Goal: Information Seeking & Learning: Learn about a topic

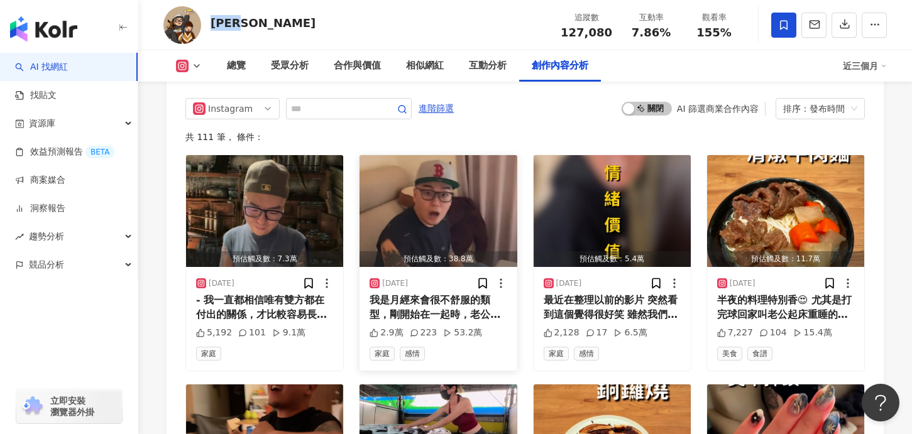
scroll to position [3923, 0]
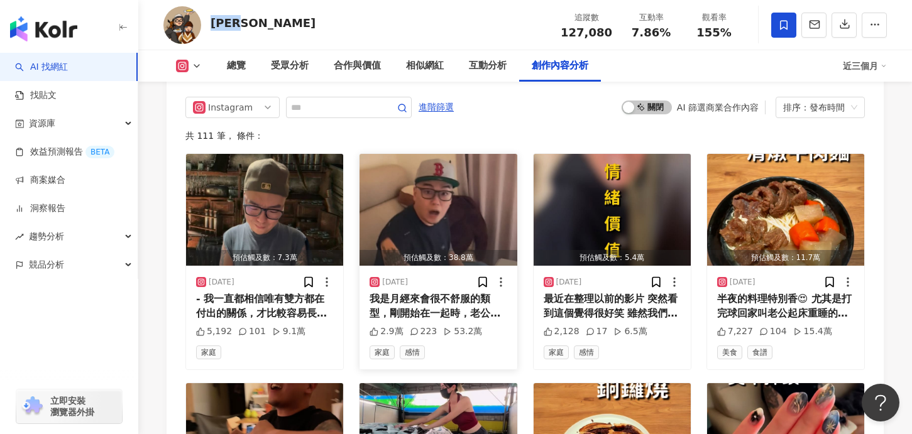
click at [437, 204] on img "button" at bounding box center [437, 210] width 157 height 112
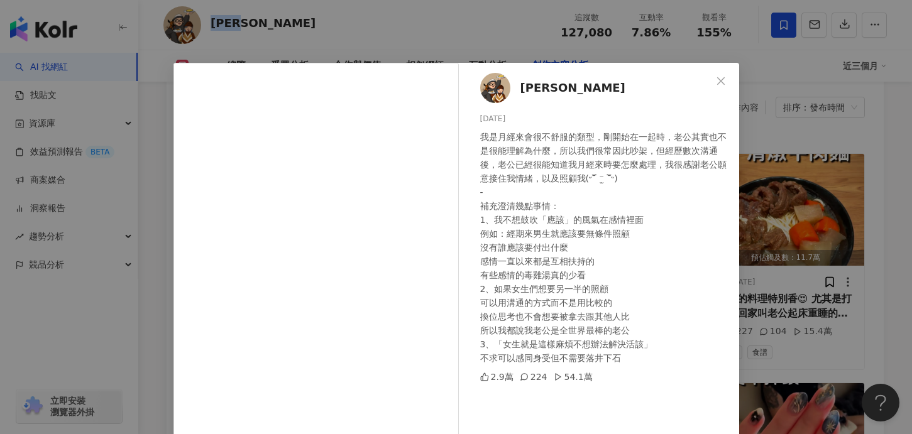
click at [785, 221] on div "木俞娘娘 2025/10/2 我是月經來會很不舒服的類型，剛開始在一起時，老公其實也不是很能理解為什麼，所以我們很常因此吵架，但經歷數次溝通後，老公已經很能知…" at bounding box center [456, 217] width 912 height 434
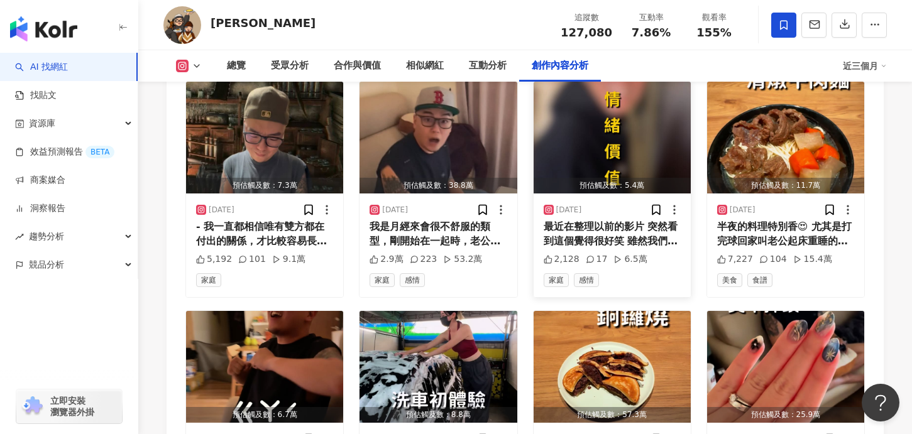
scroll to position [4105, 0]
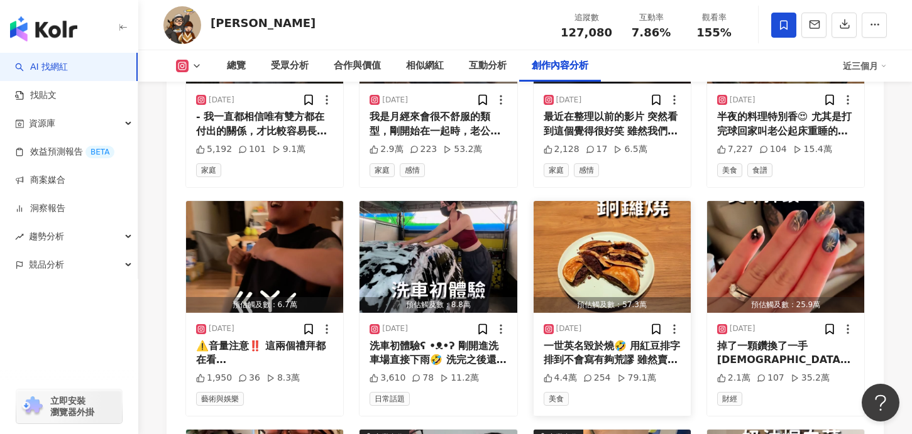
click at [613, 234] on img "button" at bounding box center [611, 257] width 157 height 112
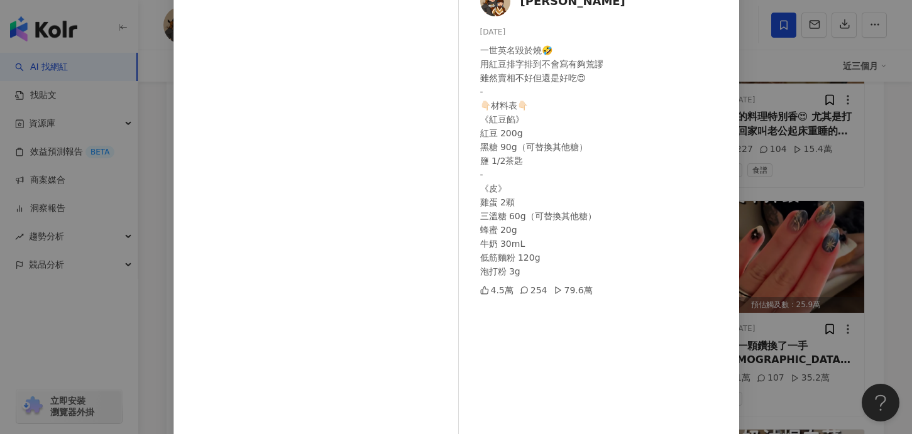
scroll to position [0, 0]
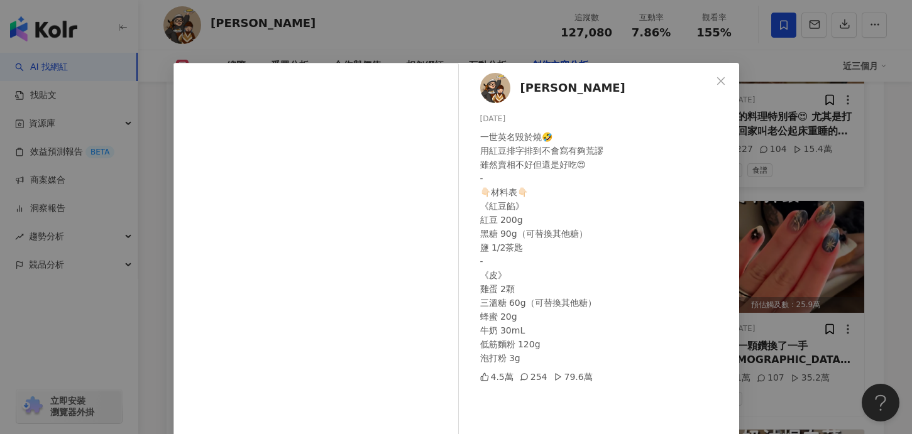
click at [717, 81] on icon "close" at bounding box center [721, 81] width 10 height 10
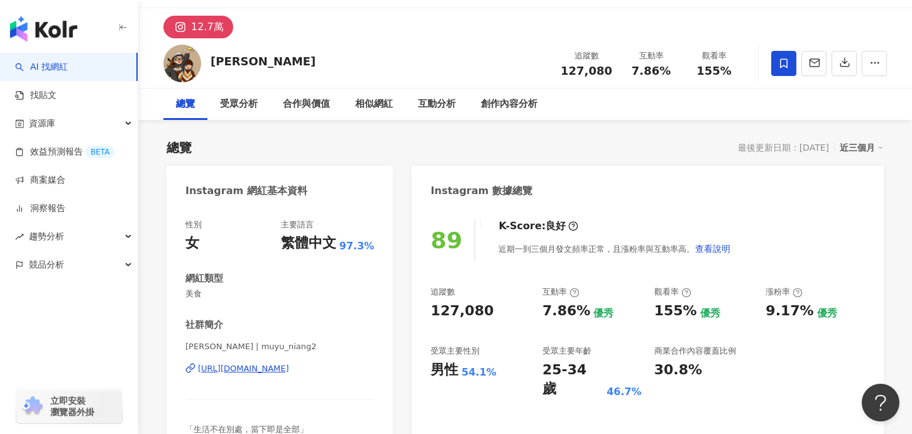
scroll to position [34, 0]
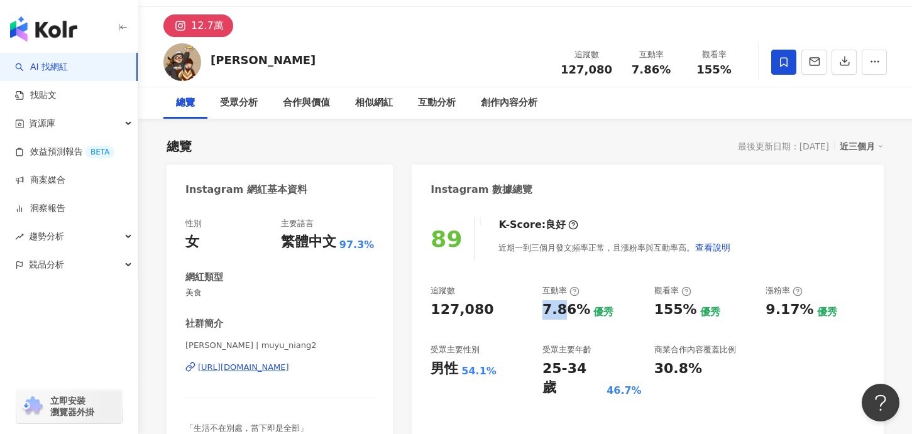
drag, startPoint x: 536, startPoint y: 309, endPoint x: 561, endPoint y: 310, distance: 25.2
click at [562, 310] on div "追蹤數 127,080 互動率 7.86% 優秀 觀看率 155% 優秀 漲粉率 9.17% 優秀 受眾主要性別 男性 54.1% 受眾主要年齡 25-34 …" at bounding box center [647, 341] width 434 height 112
copy div "7.8"
copy div "觀看率 155"
drag, startPoint x: 677, startPoint y: 303, endPoint x: 680, endPoint y: 312, distance: 9.3
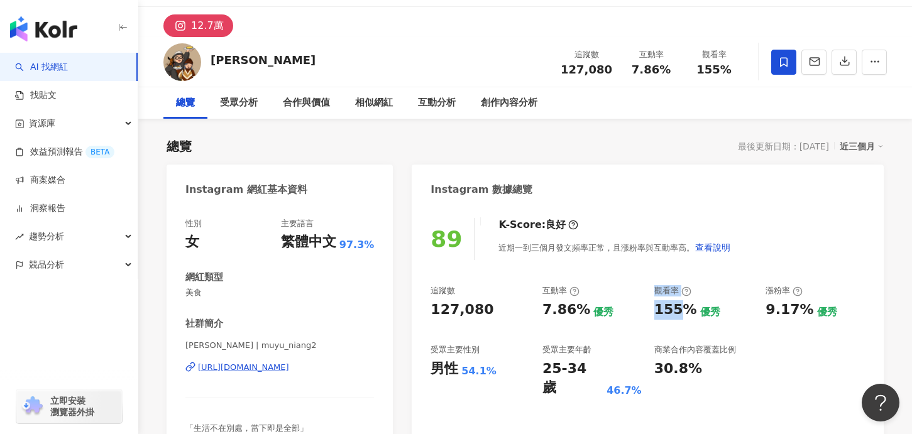
click at [681, 312] on div "追蹤數 127,080 互動率 7.86% 優秀 觀看率 155% 優秀 漲粉率 9.17% 優秀 受眾主要性別 男性 54.1% 受眾主要年齡 25-34 …" at bounding box center [647, 341] width 434 height 112
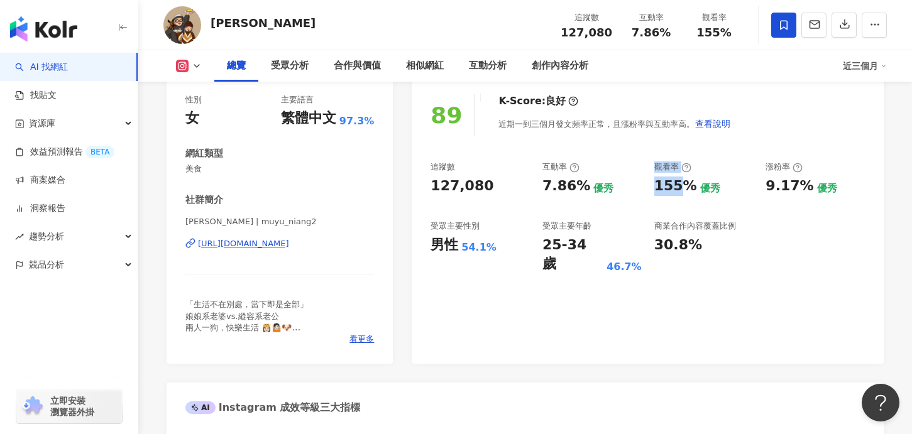
scroll to position [159, 0]
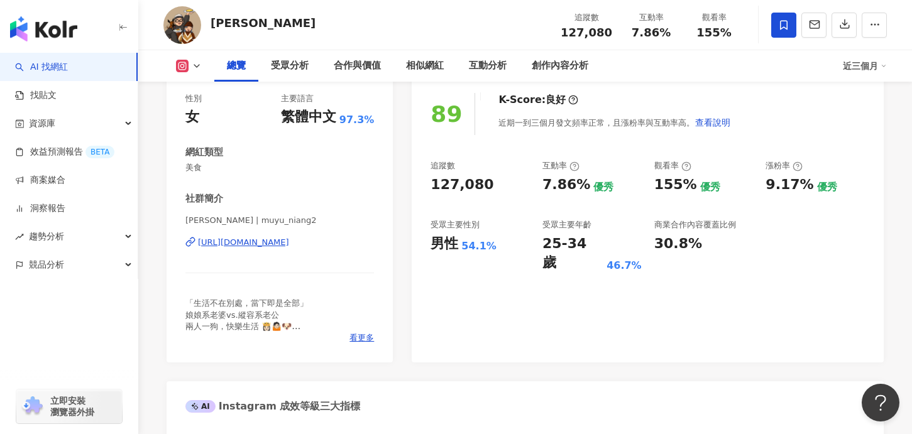
click at [517, 187] on div "127,080" at bounding box center [479, 184] width 99 height 19
copy div "25-34"
drag, startPoint x: 536, startPoint y: 244, endPoint x: 577, endPoint y: 244, distance: 40.8
click at [577, 244] on div "追蹤數 127,080 互動率 7.86% 優秀 觀看率 155% 優秀 漲粉率 9.17% 優秀 受眾主要性別 男性 54.1% 受眾主要年齡 25-34 …" at bounding box center [647, 216] width 434 height 112
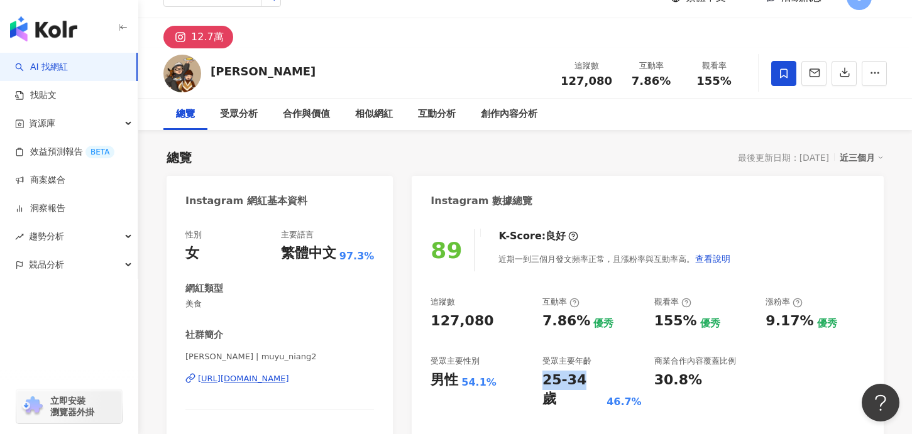
scroll to position [23, 0]
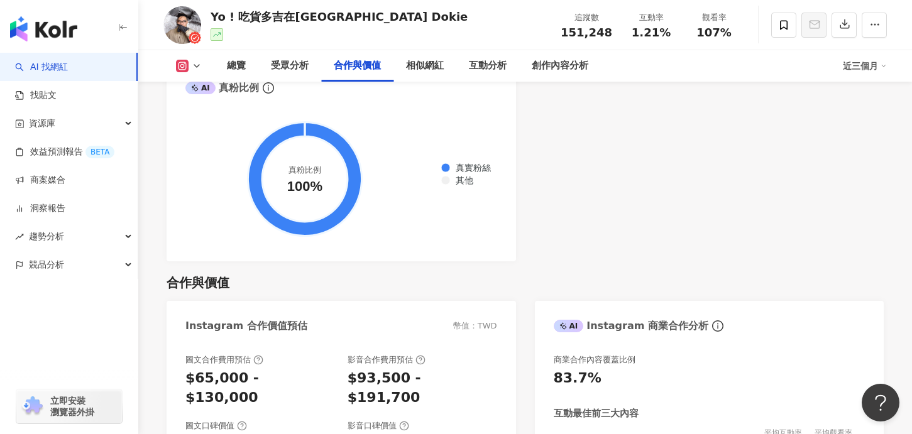
scroll to position [1782, 0]
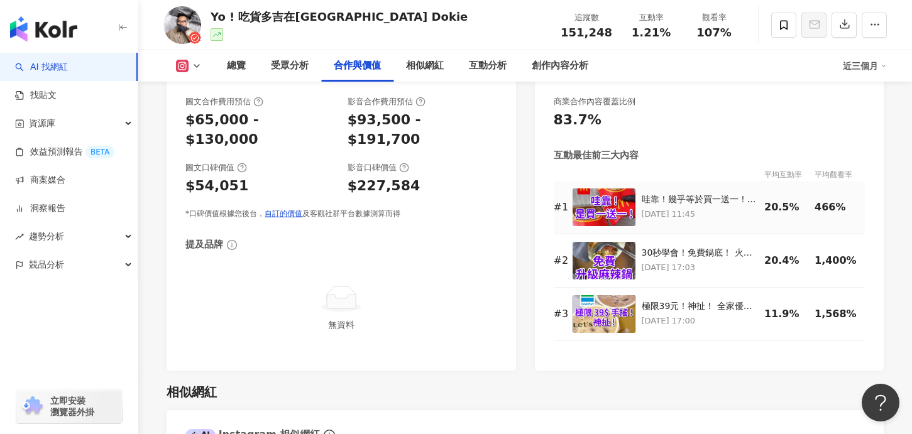
click at [601, 214] on img at bounding box center [603, 207] width 63 height 38
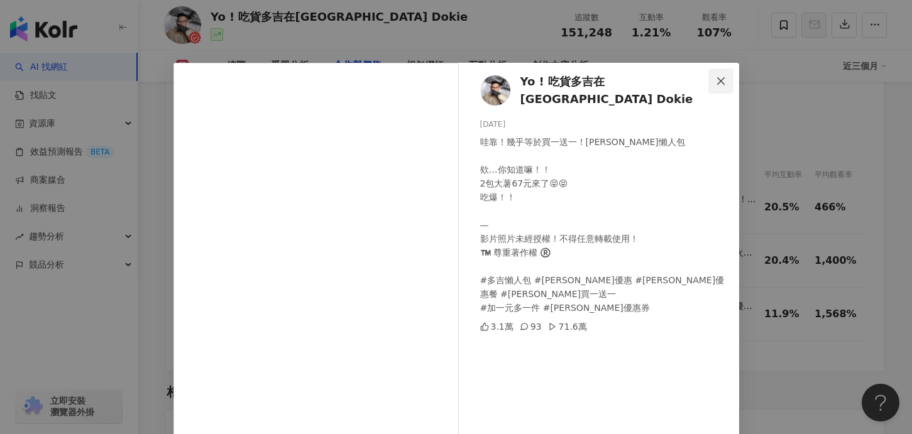
click at [724, 78] on icon "close" at bounding box center [721, 81] width 10 height 10
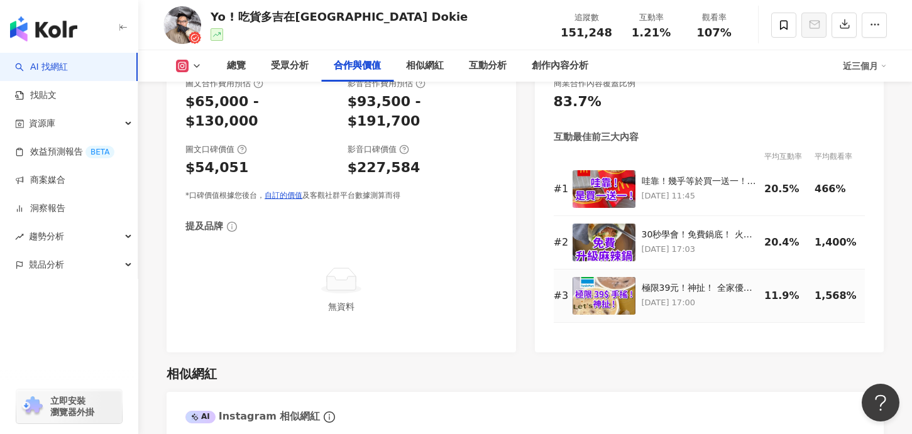
scroll to position [1810, 0]
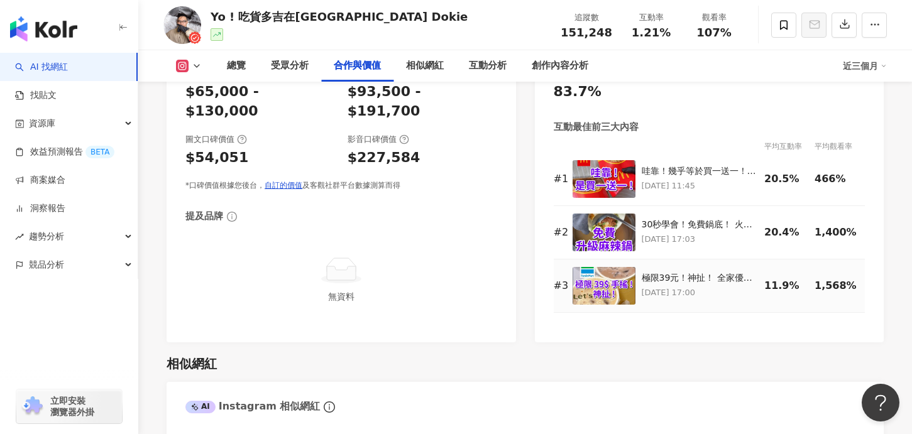
click at [606, 283] on img at bounding box center [603, 286] width 63 height 38
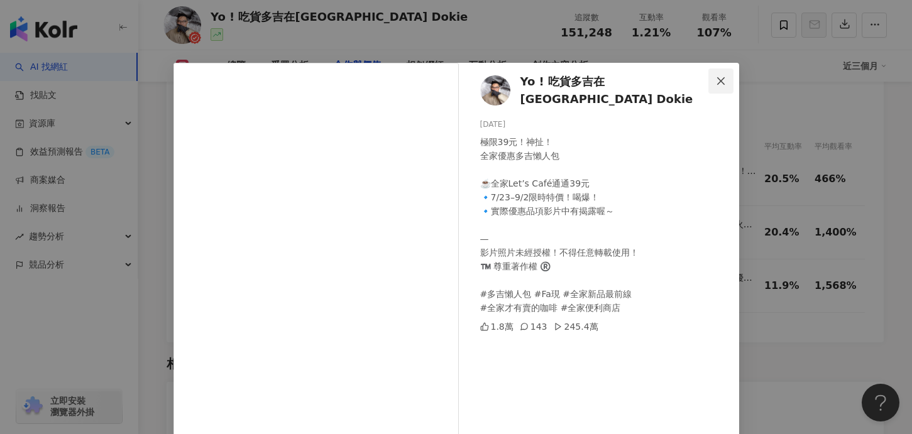
click at [720, 79] on icon "close" at bounding box center [721, 81] width 10 height 10
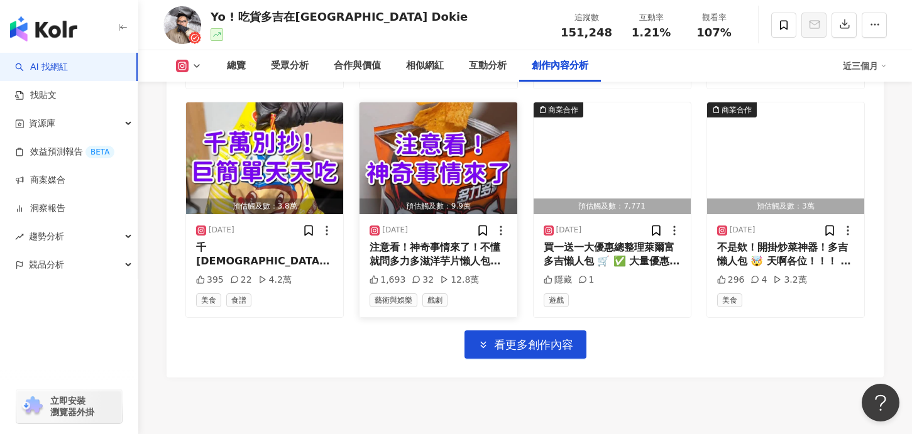
scroll to position [4447, 0]
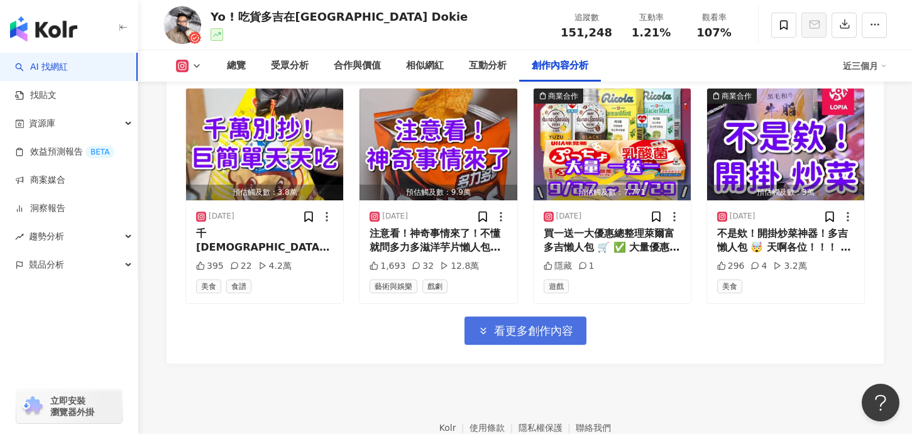
click at [526, 324] on span "看更多創作內容" at bounding box center [533, 331] width 79 height 14
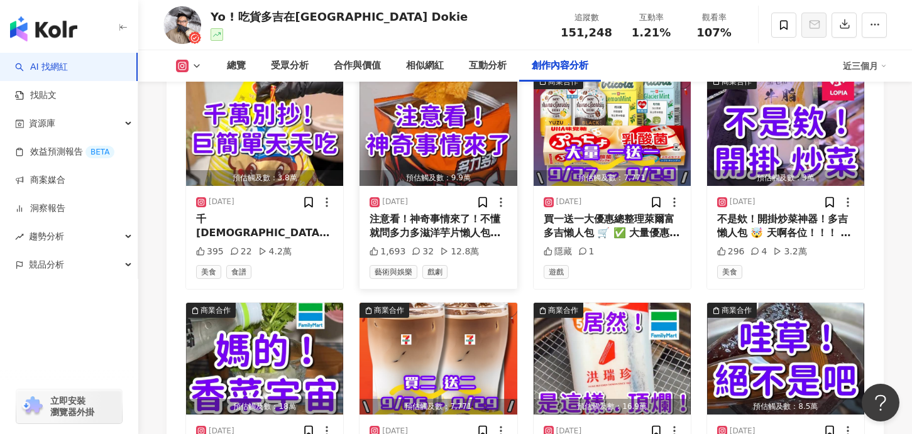
scroll to position [4423, 0]
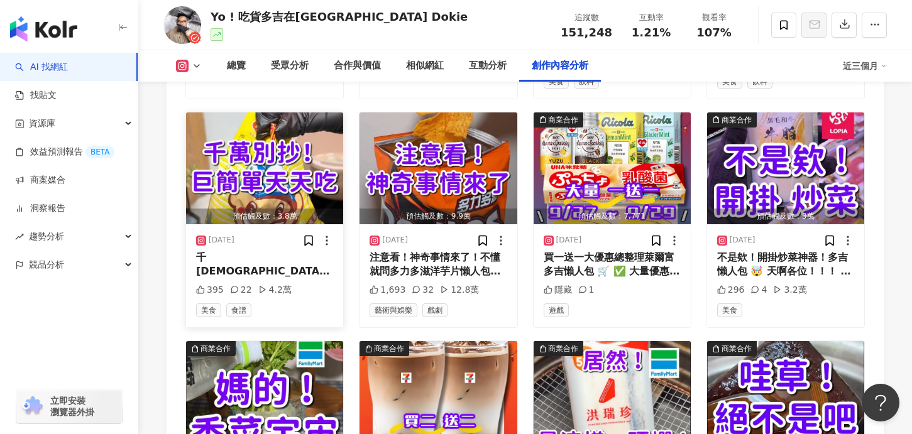
click at [251, 143] on img "button" at bounding box center [264, 168] width 157 height 112
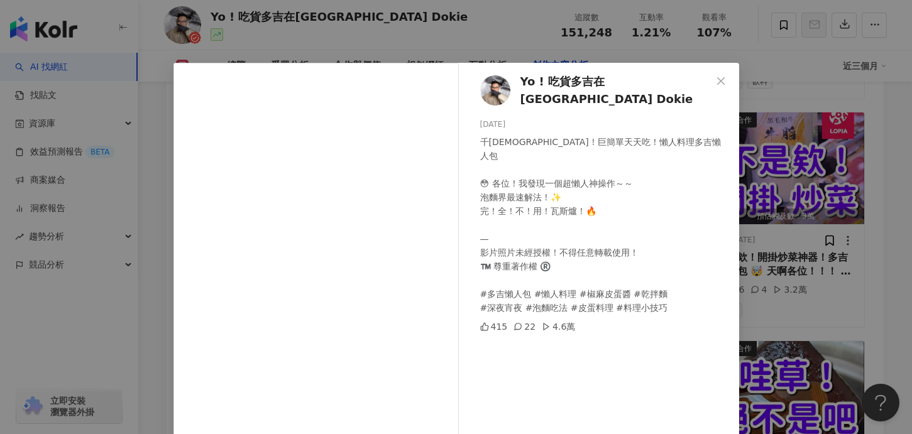
drag, startPoint x: 468, startPoint y: 30, endPoint x: 532, endPoint y: 45, distance: 66.0
click at [468, 30] on div "Yo ! 吃貨多吉在台北Foodie Dokie 2025/9/29 千萬別抄！巨簡單天天吃！懶人料理多吉懶人包 😳 各位！我發現一個超懶人神操作～～ 泡麵界…" at bounding box center [456, 217] width 912 height 434
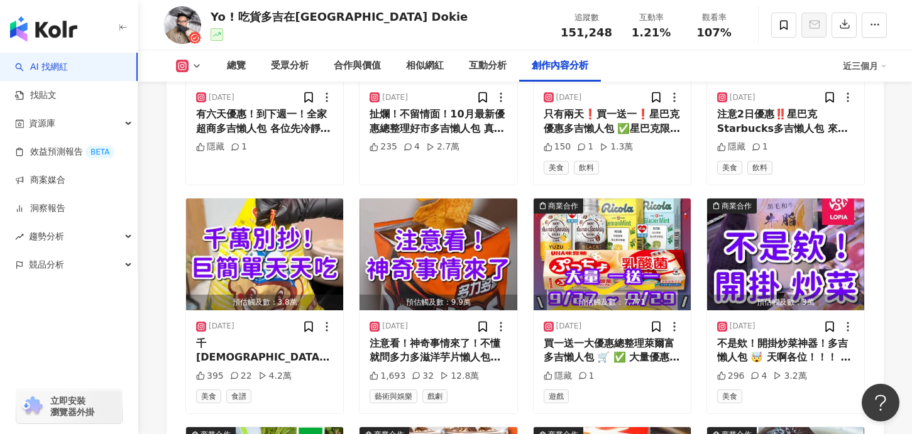
scroll to position [4338, 0]
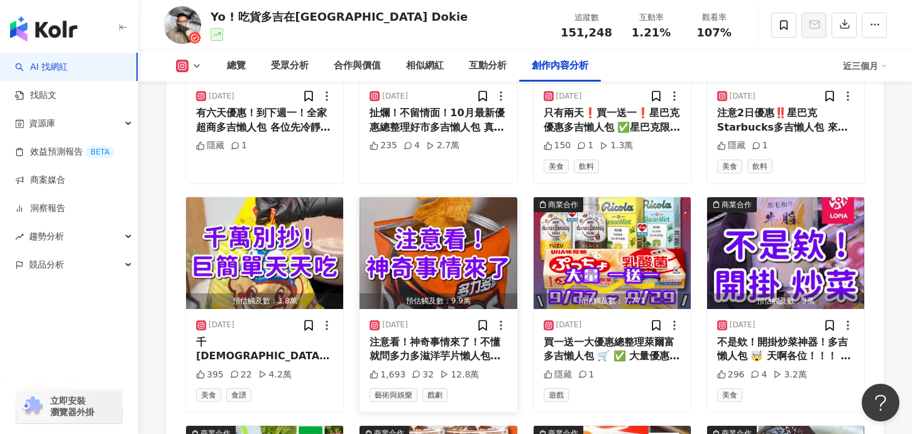
click at [452, 243] on img "button" at bounding box center [437, 253] width 157 height 112
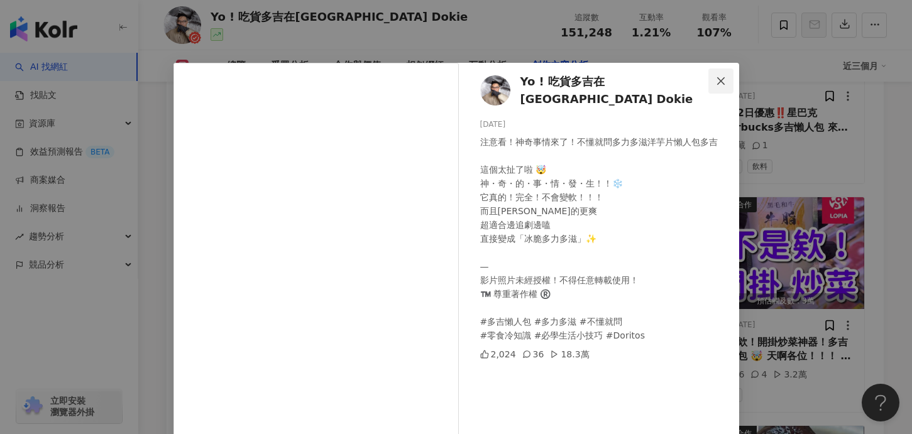
click at [722, 84] on icon "close" at bounding box center [721, 81] width 10 height 10
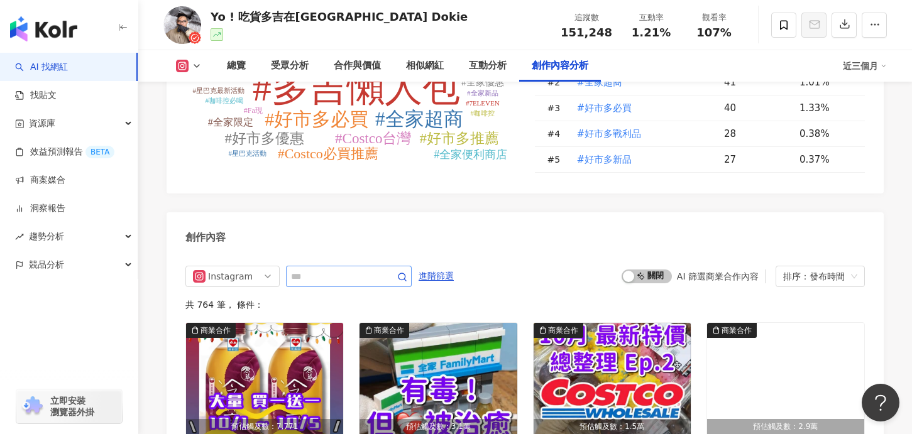
scroll to position [3759, 0]
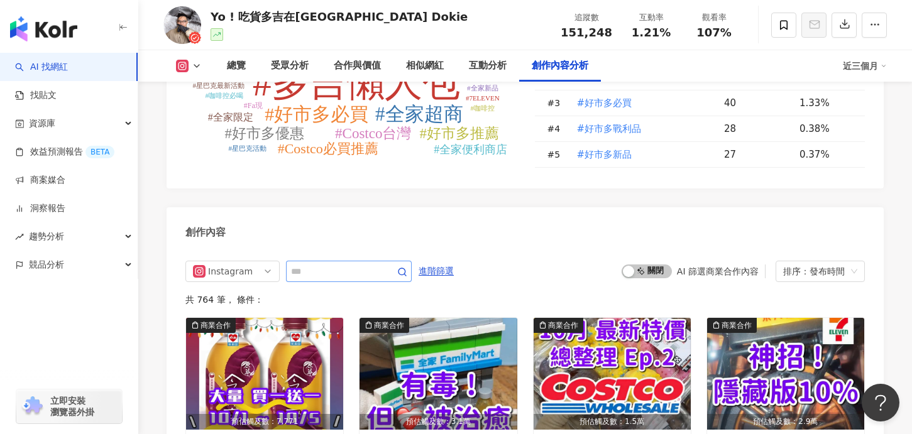
click at [367, 261] on span at bounding box center [349, 271] width 126 height 21
click at [356, 264] on input "**" at bounding box center [335, 271] width 88 height 15
type input "*"
type input "**"
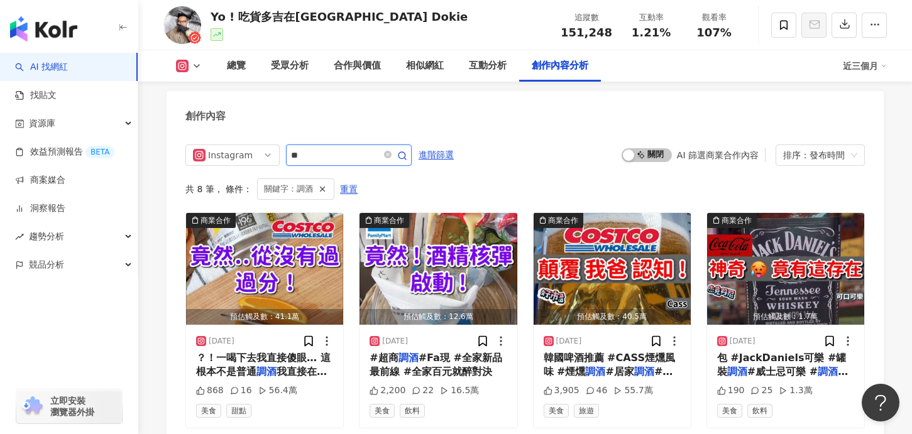
scroll to position [3884, 0]
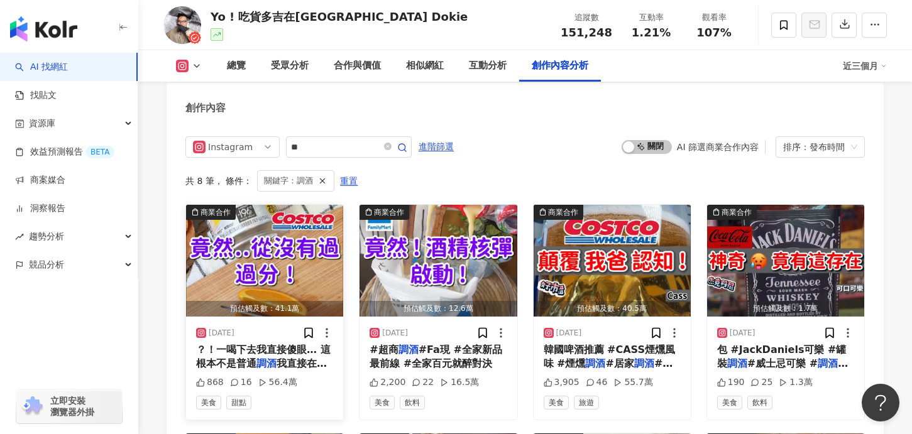
click at [263, 245] on img "button" at bounding box center [264, 261] width 157 height 112
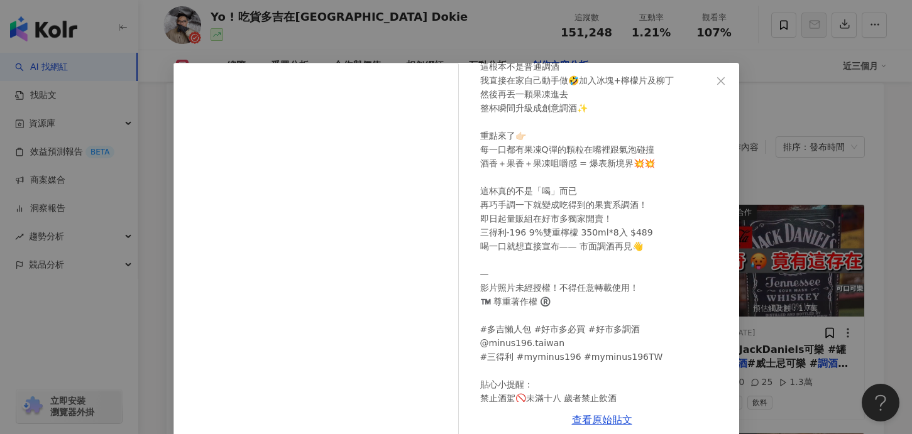
scroll to position [131, 0]
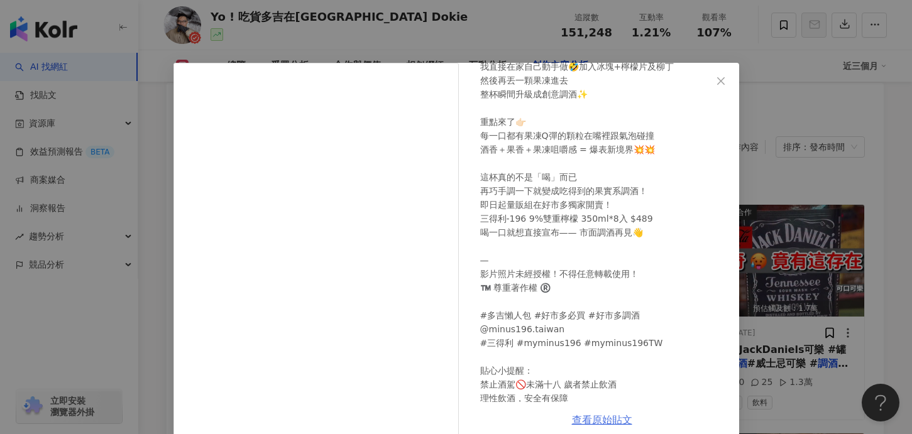
click at [589, 418] on link "查看原始貼文" at bounding box center [602, 420] width 60 height 12
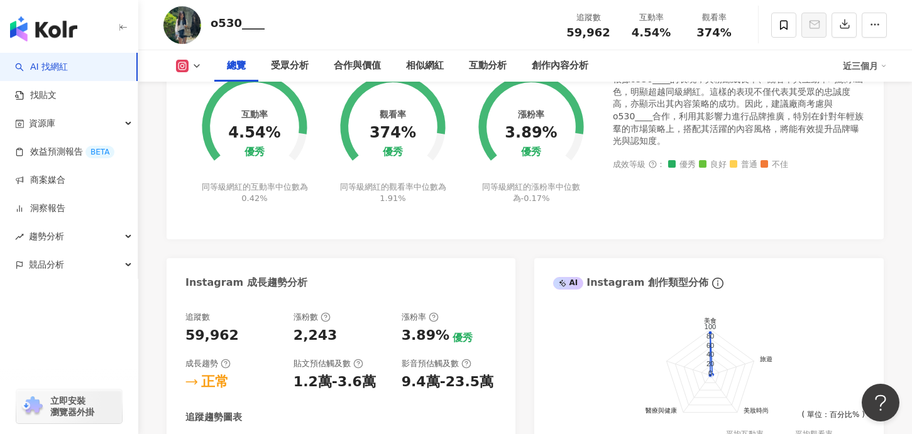
scroll to position [298, 0]
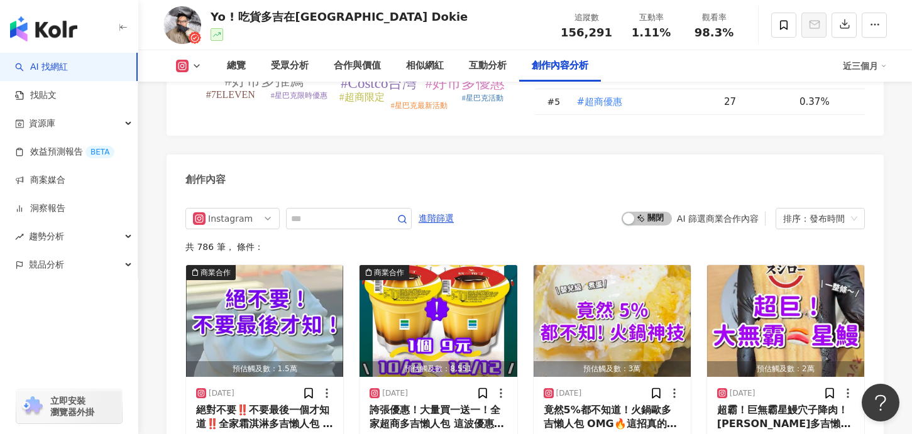
scroll to position [3827, 0]
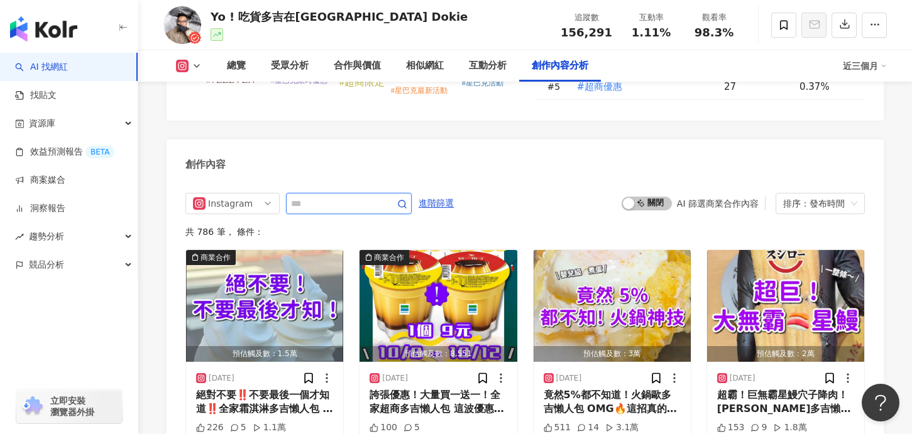
click at [312, 196] on input "text" at bounding box center [335, 203] width 88 height 15
type input "**"
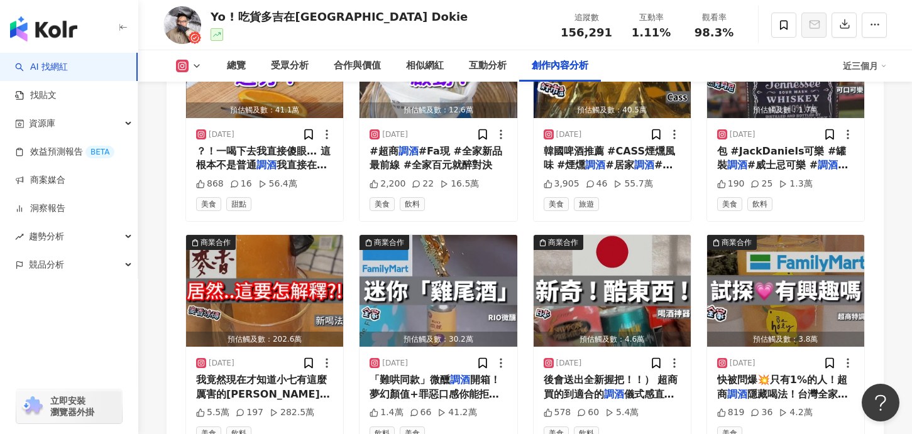
scroll to position [4099, 0]
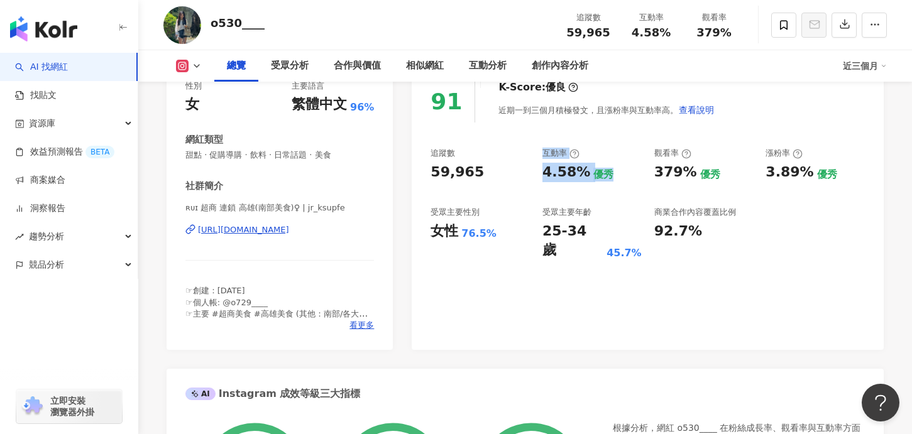
drag, startPoint x: 528, startPoint y: 172, endPoint x: 601, endPoint y: 172, distance: 72.9
click at [601, 172] on div "追蹤數 59,965 互動率 4.58% 優秀 觀看率 379% 優秀 漲粉率 3.89% 優秀 受眾主要性別 女性 76.5% 受眾主要年齡 25-34 歲…" at bounding box center [647, 204] width 434 height 112
click at [640, 175] on div "4.58% 優秀" at bounding box center [591, 172] width 99 height 19
drag, startPoint x: 649, startPoint y: 177, endPoint x: 710, endPoint y: 177, distance: 60.9
click at [710, 177] on div "追蹤數 59,965 互動率 4.58% 優秀 觀看率 379% 優秀 漲粉率 3.89% 優秀 受眾主要性別 女性 76.5% 受眾主要年齡 25-34 歲…" at bounding box center [647, 204] width 434 height 112
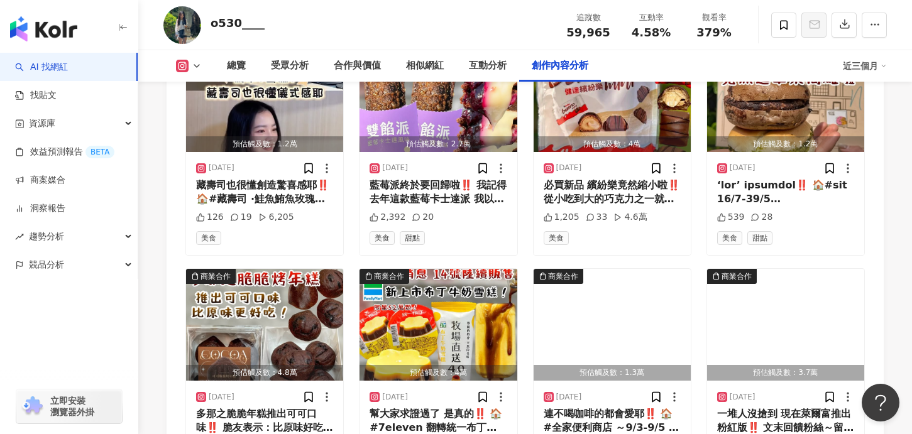
scroll to position [3659, 0]
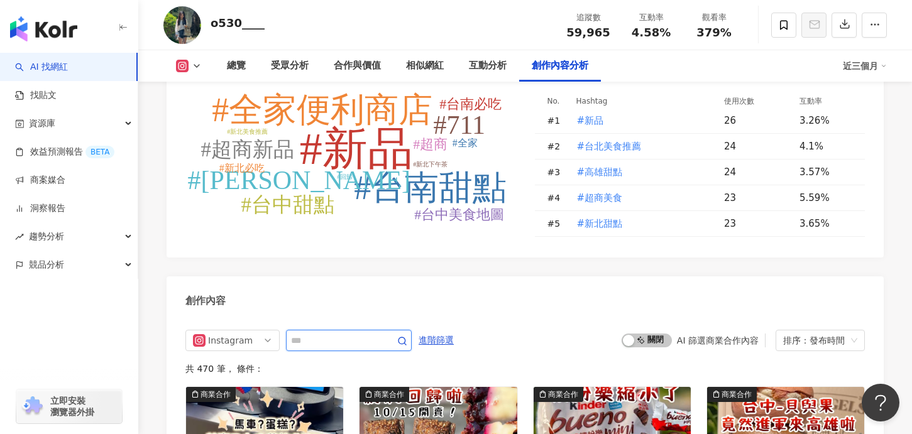
click at [337, 333] on input "text" at bounding box center [335, 340] width 88 height 15
type input "*"
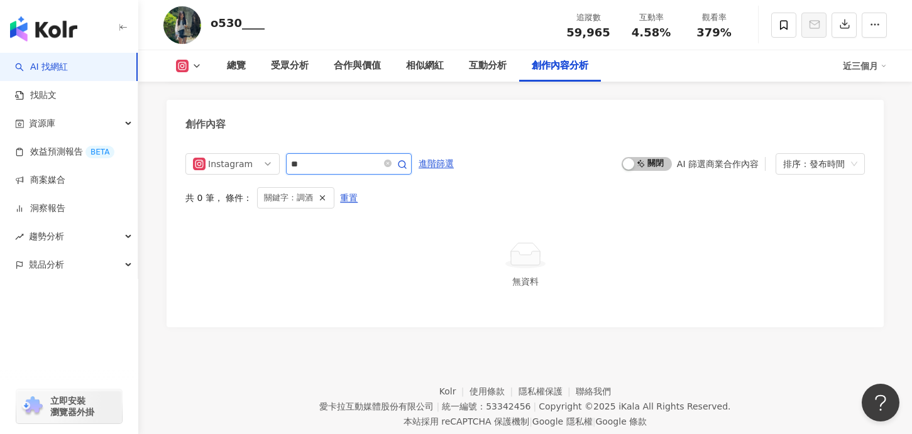
scroll to position [3843, 0]
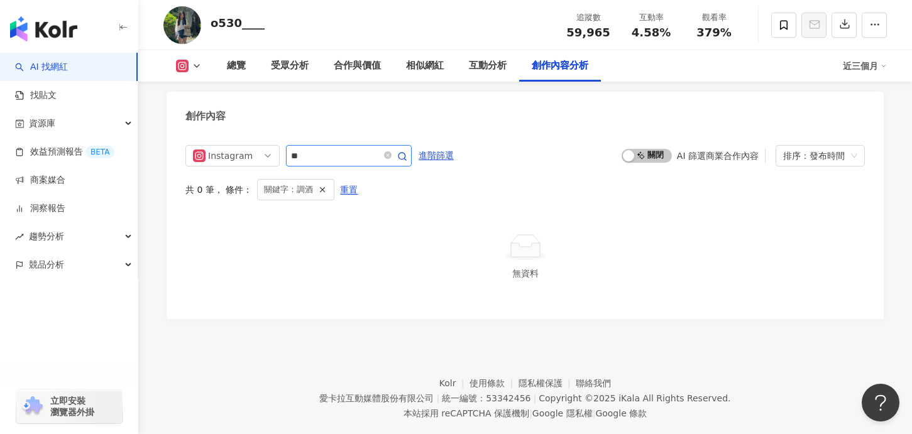
click at [363, 148] on input "**" at bounding box center [335, 155] width 88 height 15
type input "*"
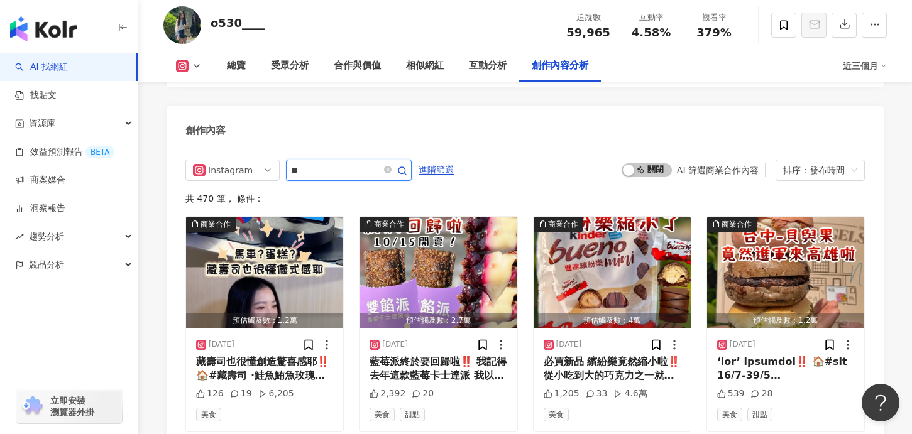
type input "**"
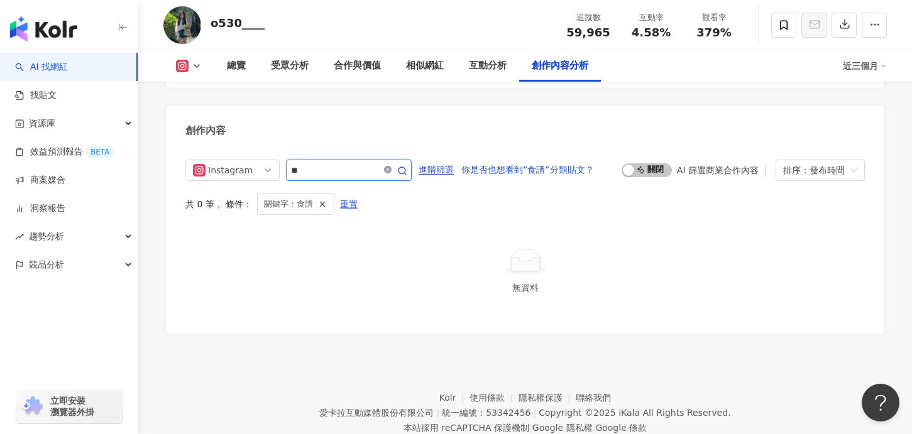
click at [391, 166] on icon "close-circle" at bounding box center [388, 170] width 8 height 8
click at [390, 166] on icon "close-circle" at bounding box center [388, 170] width 8 height 8
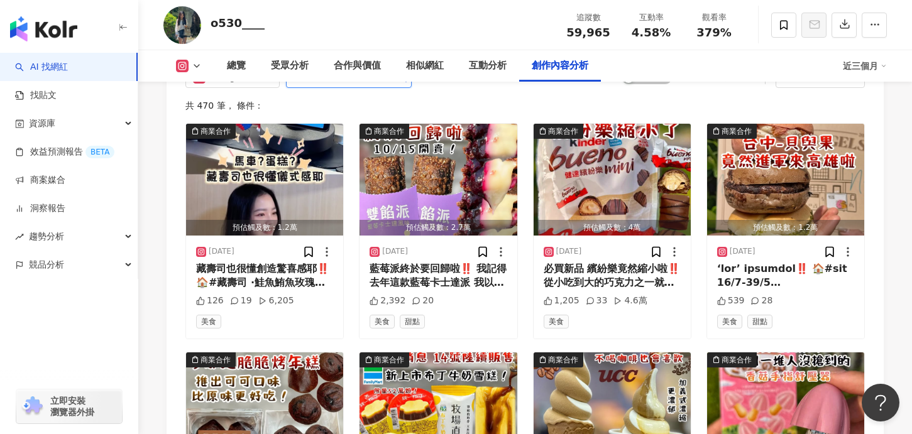
scroll to position [3573, 0]
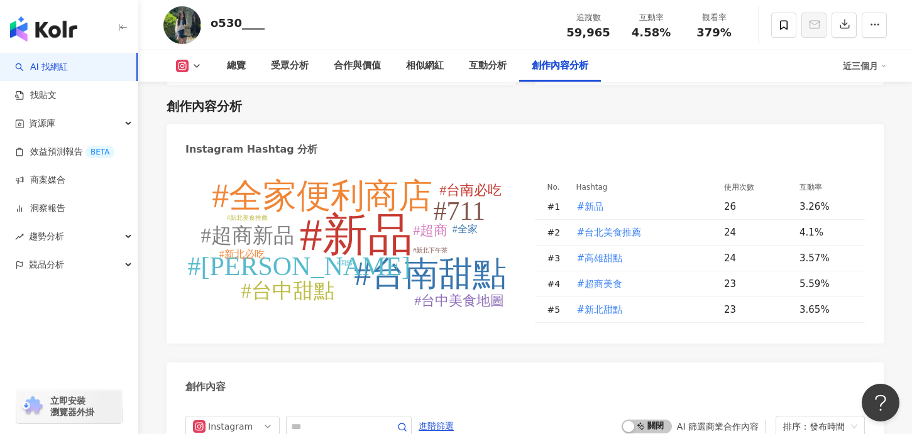
click at [412, 210] on tspan "#新品" at bounding box center [356, 235] width 113 height 50
click at [348, 419] on input "text" at bounding box center [335, 426] width 88 height 15
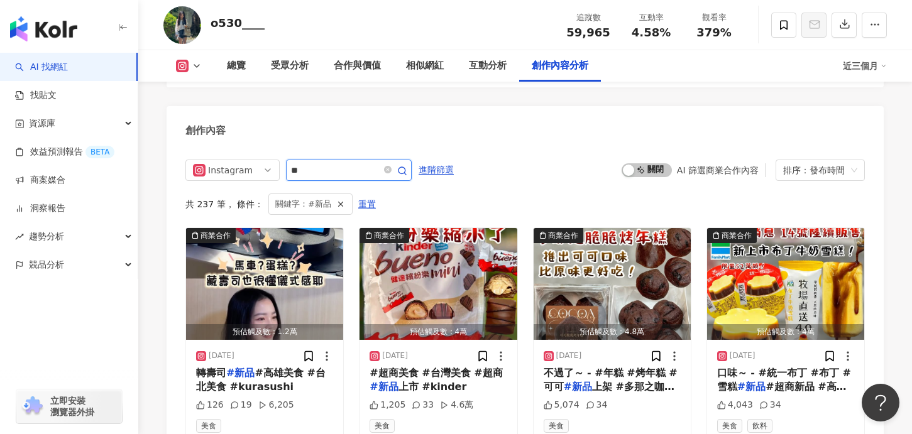
type input "*"
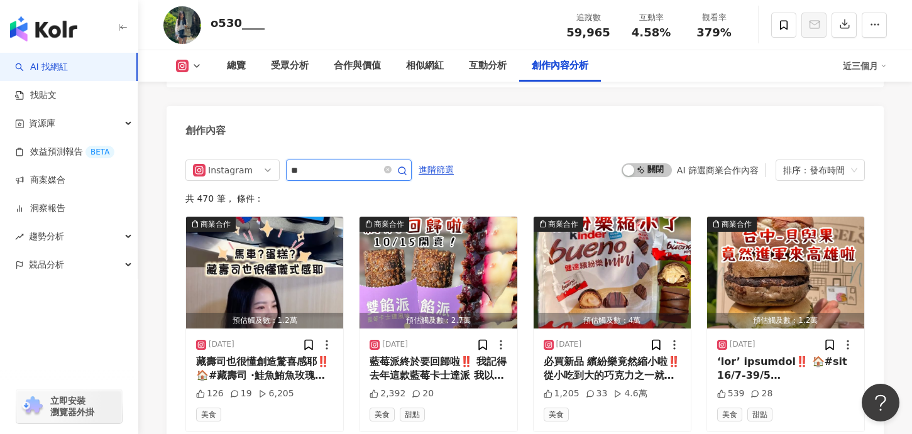
type input "**"
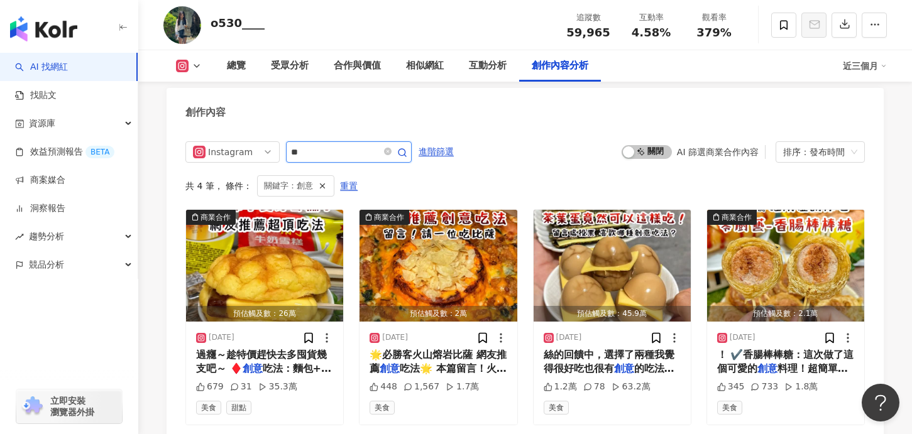
scroll to position [3848, 0]
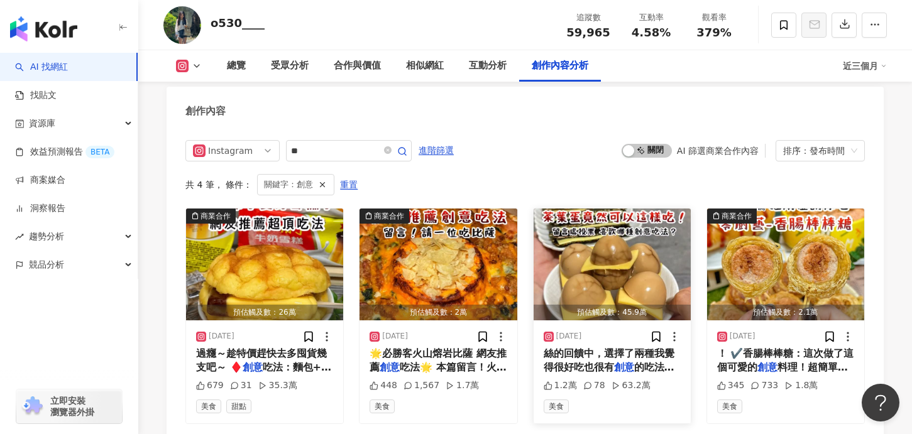
click at [611, 246] on img "button" at bounding box center [611, 265] width 157 height 112
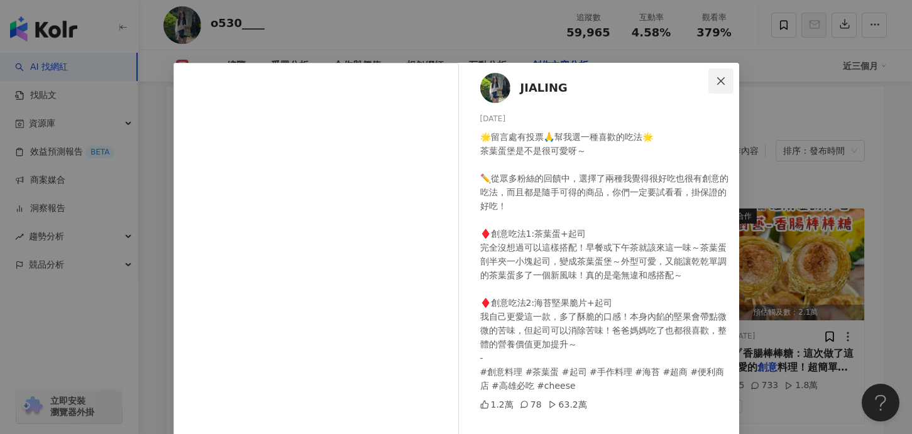
click at [722, 78] on icon "close" at bounding box center [721, 81] width 10 height 10
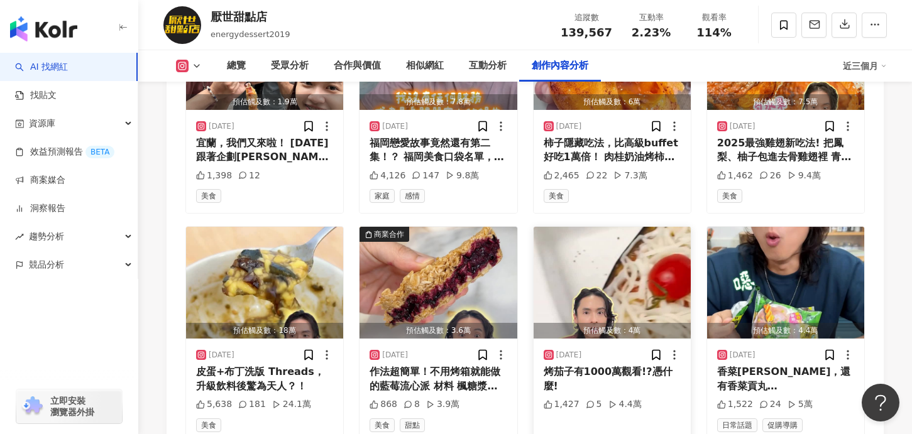
scroll to position [4109, 0]
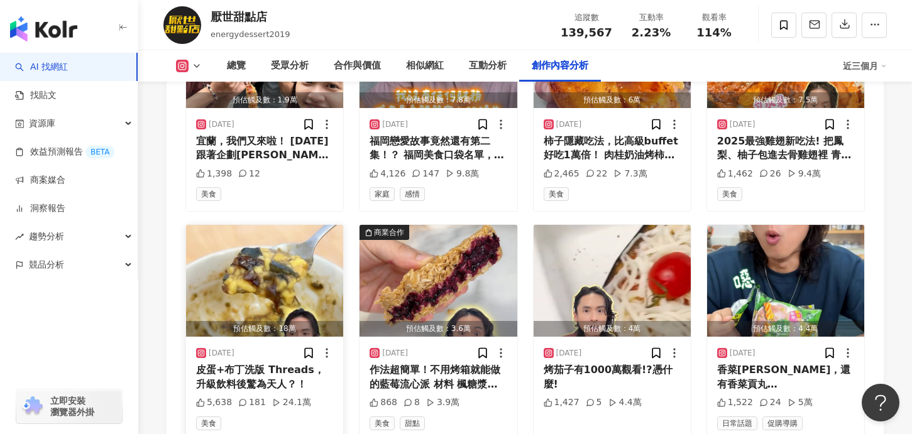
click at [258, 225] on img "button" at bounding box center [264, 281] width 157 height 112
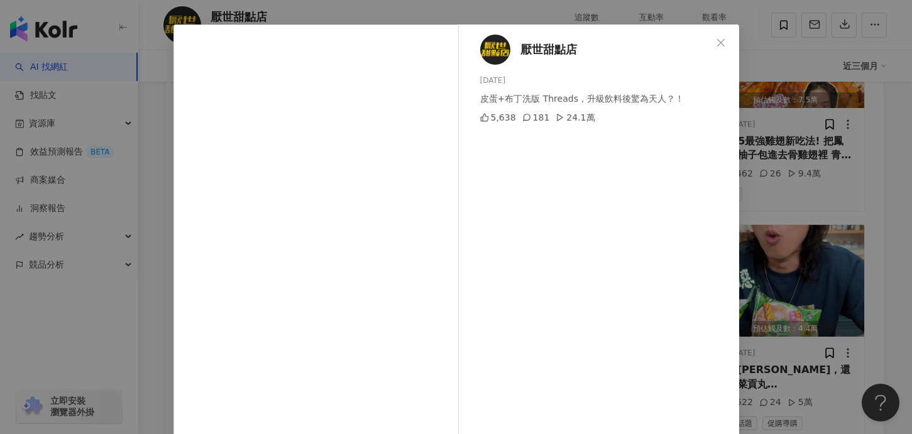
scroll to position [33, 0]
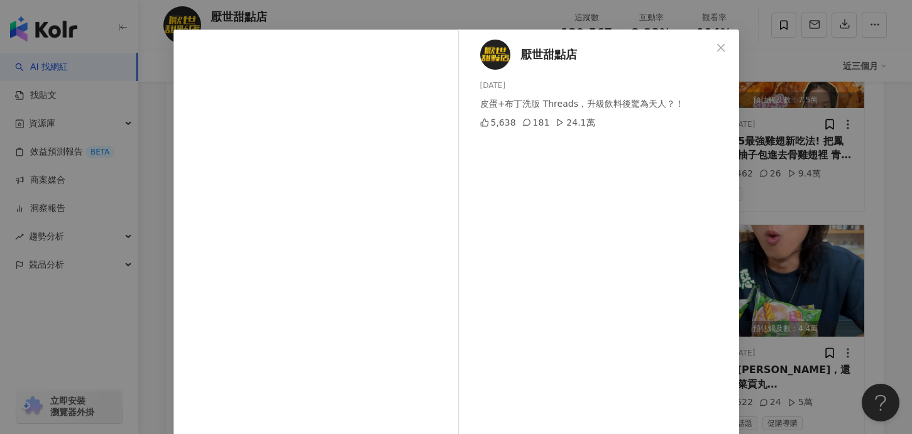
click at [325, 9] on div "厭世甜點店 2025/9/30 皮蛋+布丁洗版 Threads，升級飲料後驚為天人？！ 5,638 181 24.1萬 查看原始貼文" at bounding box center [456, 217] width 912 height 434
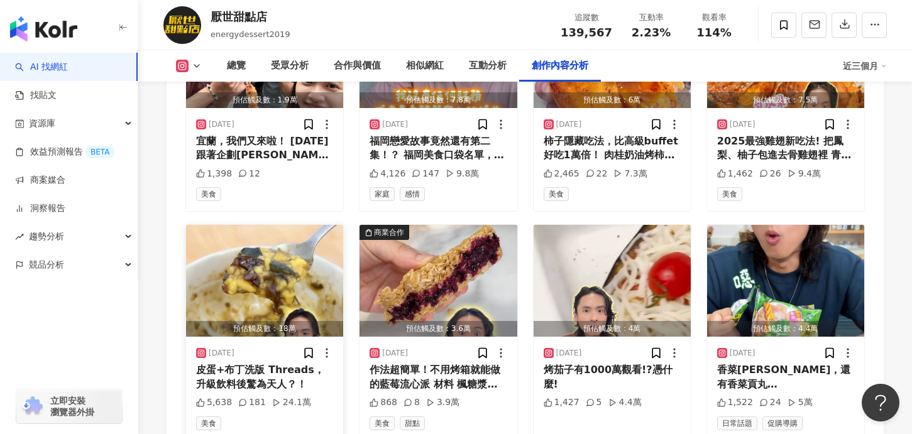
click at [257, 363] on div "皮蛋+布丁洗版 Threads，升級飲料後驚為天人？！" at bounding box center [264, 377] width 137 height 28
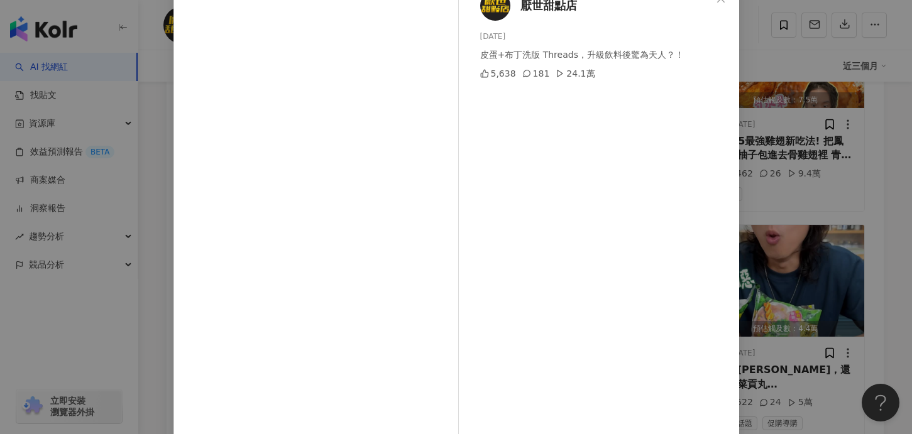
scroll to position [129, 0]
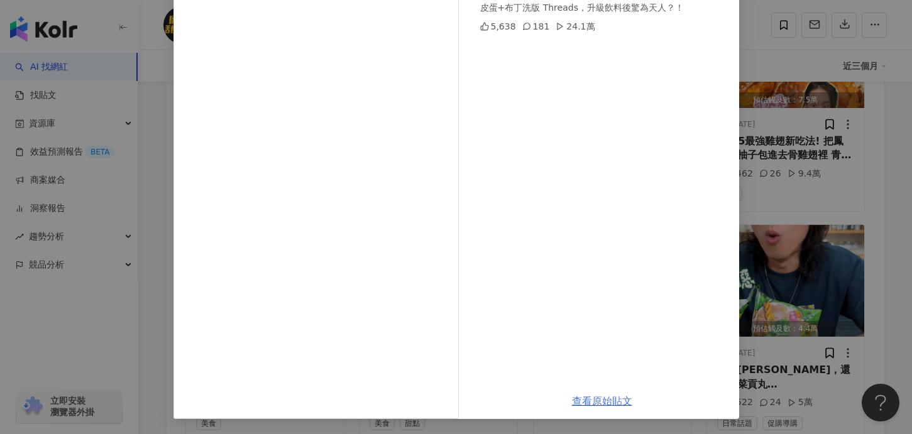
click at [601, 402] on link "查看原始貼文" at bounding box center [602, 401] width 60 height 12
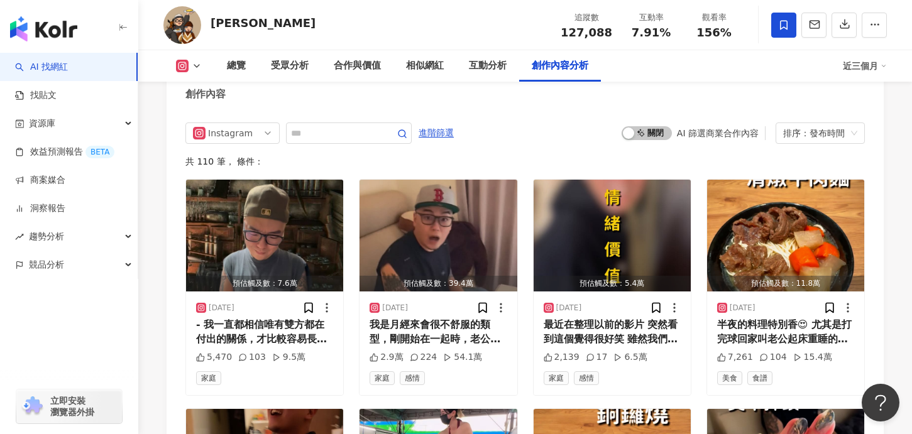
scroll to position [3904, 0]
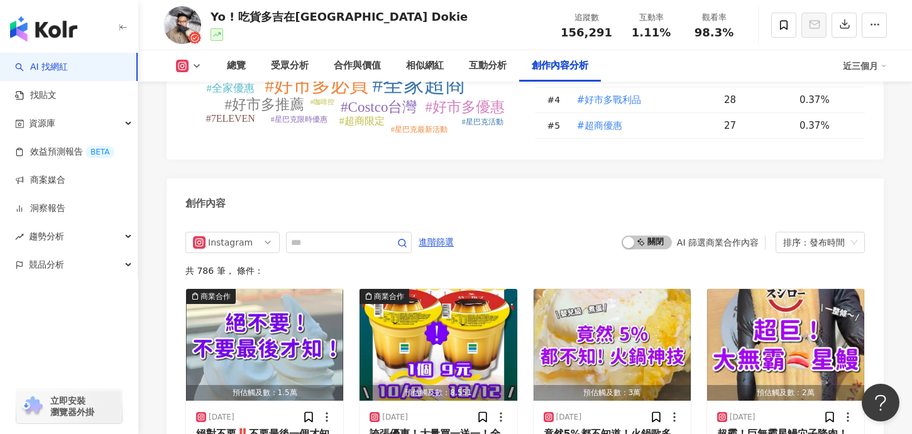
scroll to position [3774, 0]
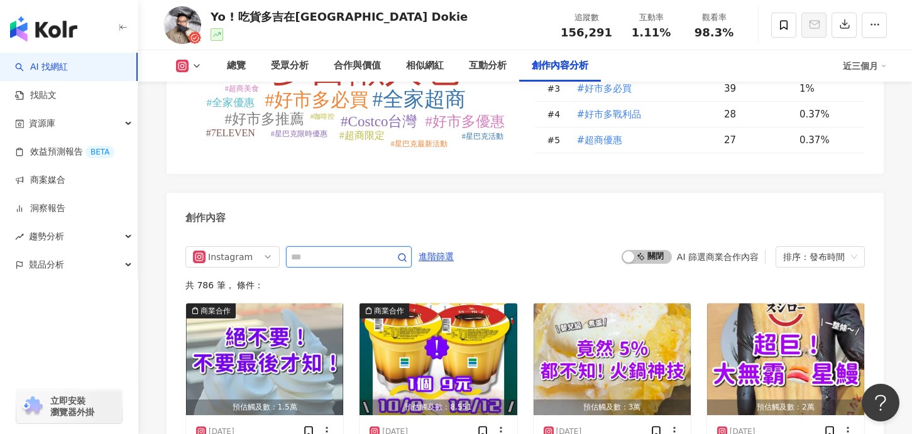
click at [344, 249] on input "text" at bounding box center [335, 256] width 88 height 15
type input "**"
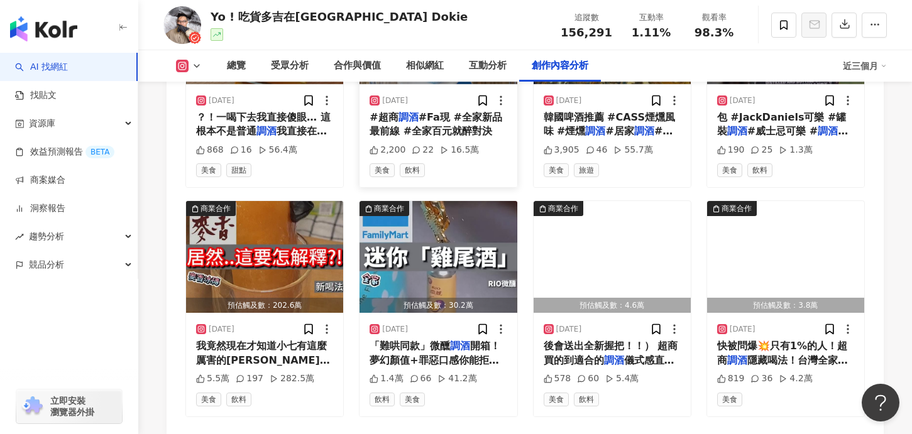
scroll to position [4125, 0]
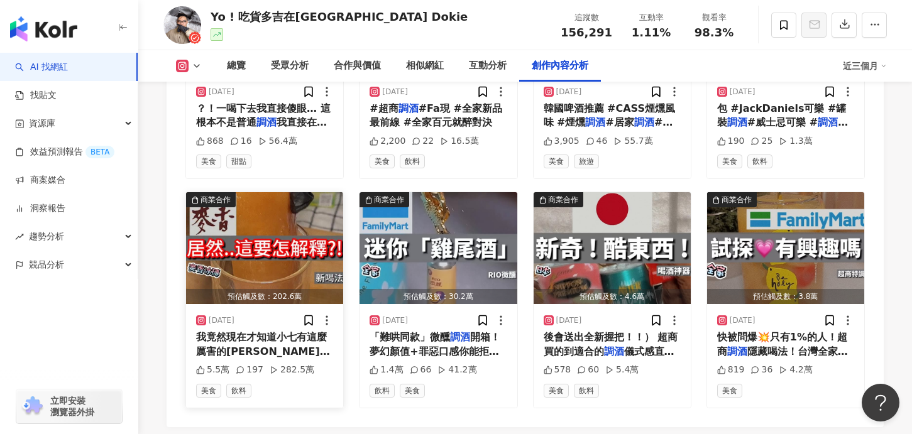
click at [295, 231] on img "button" at bounding box center [264, 248] width 157 height 112
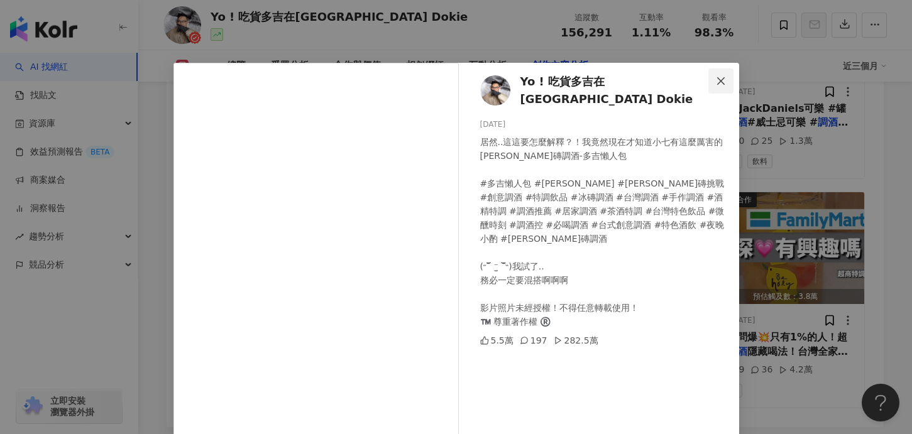
click at [725, 74] on button "Close" at bounding box center [720, 80] width 25 height 25
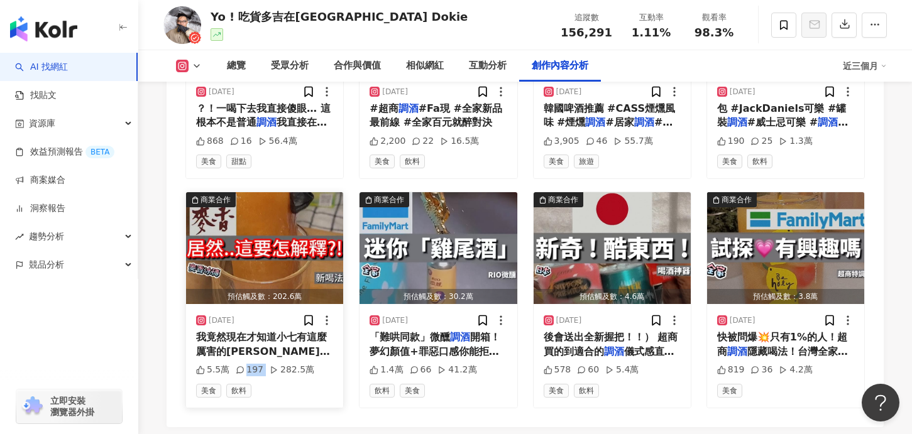
drag, startPoint x: 243, startPoint y: 347, endPoint x: 263, endPoint y: 347, distance: 20.1
click at [265, 364] on div "5.5萬 197 282.5萬" at bounding box center [264, 370] width 137 height 13
copy div "197"
click at [307, 222] on img "button" at bounding box center [264, 248] width 157 height 112
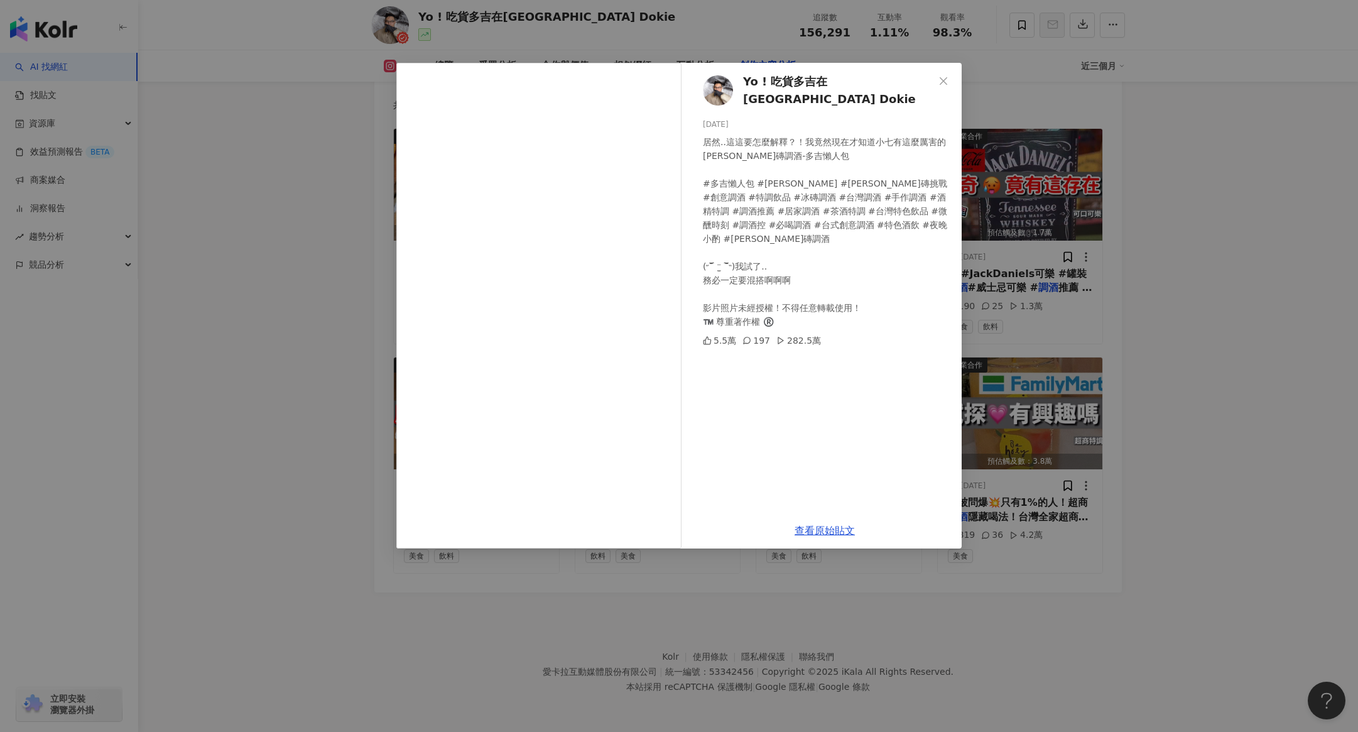
scroll to position [3931, 0]
click at [911, 78] on icon "close" at bounding box center [944, 81] width 10 height 10
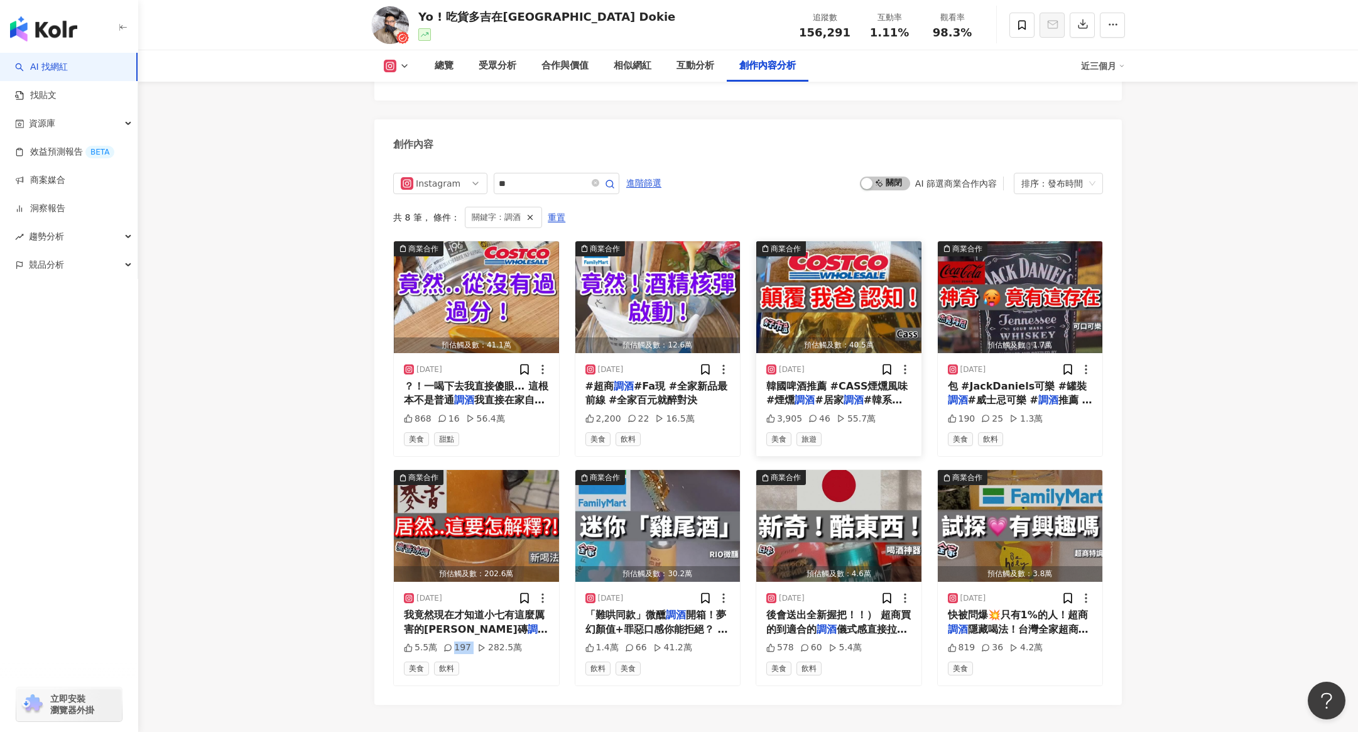
scroll to position [3821, 0]
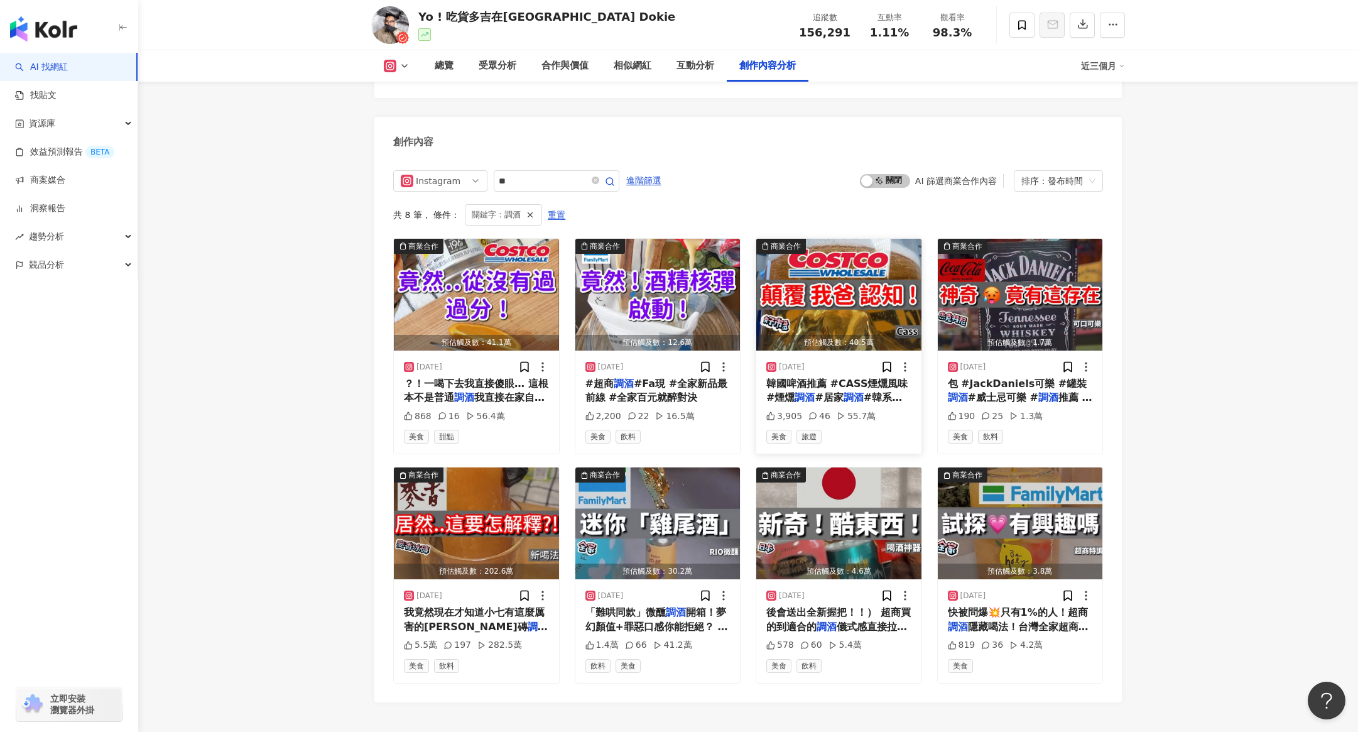
click at [849, 380] on span "韓國啤酒推薦 #CASS煙燻風味 #煙燻" at bounding box center [837, 391] width 141 height 26
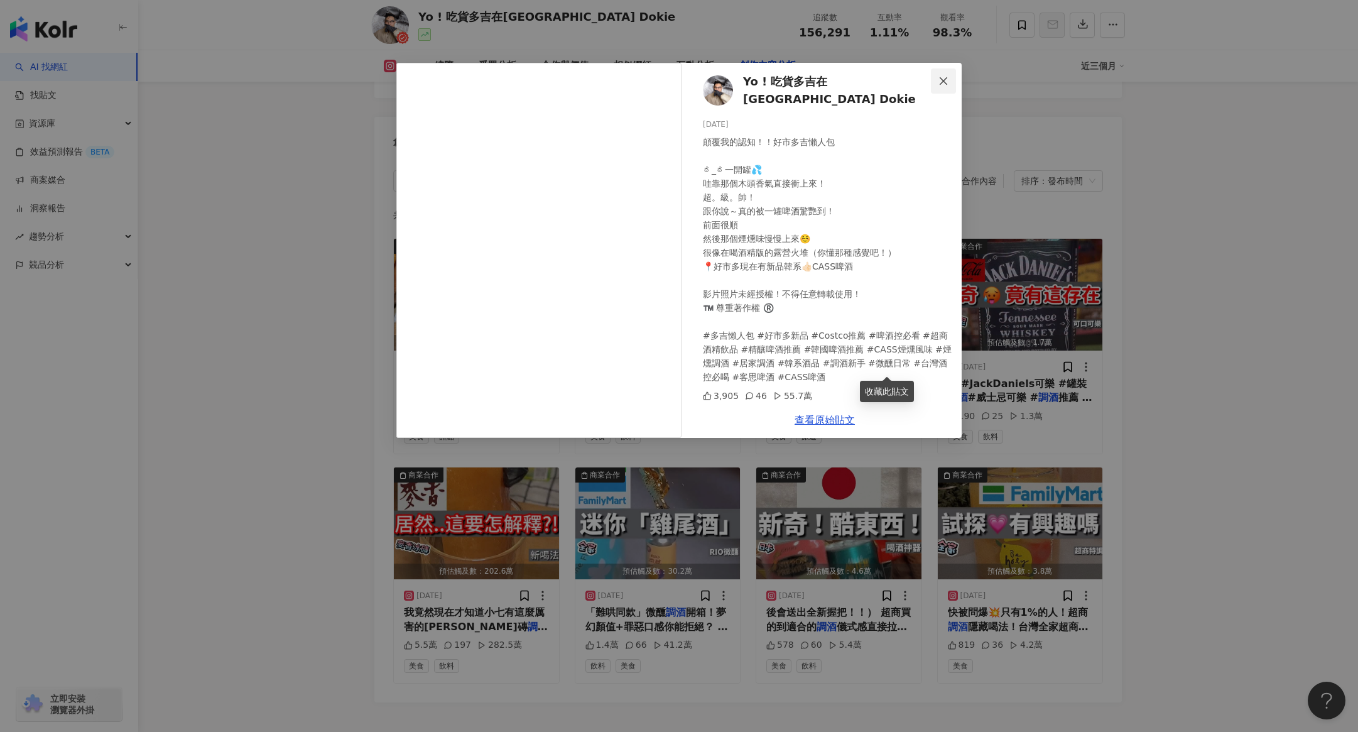
click at [911, 82] on icon "close" at bounding box center [944, 81] width 8 height 8
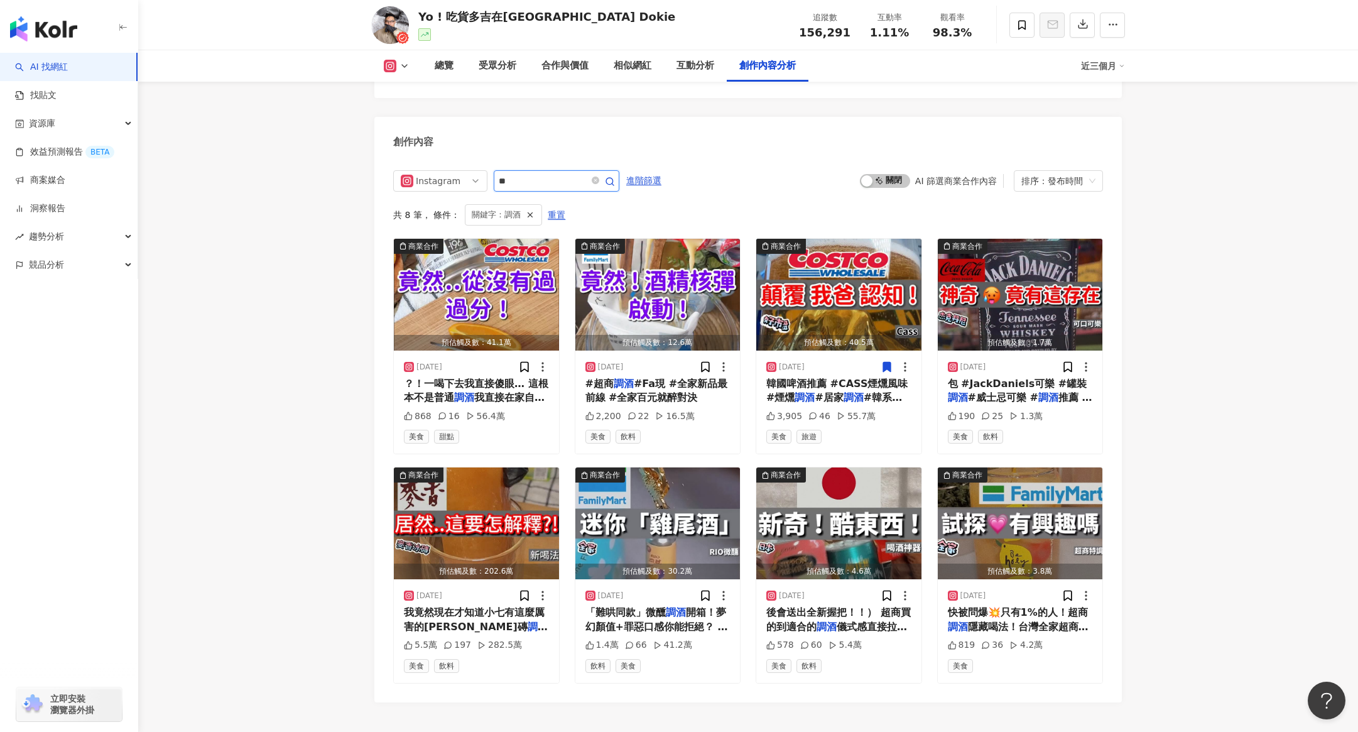
click at [550, 177] on input "**" at bounding box center [543, 180] width 88 height 15
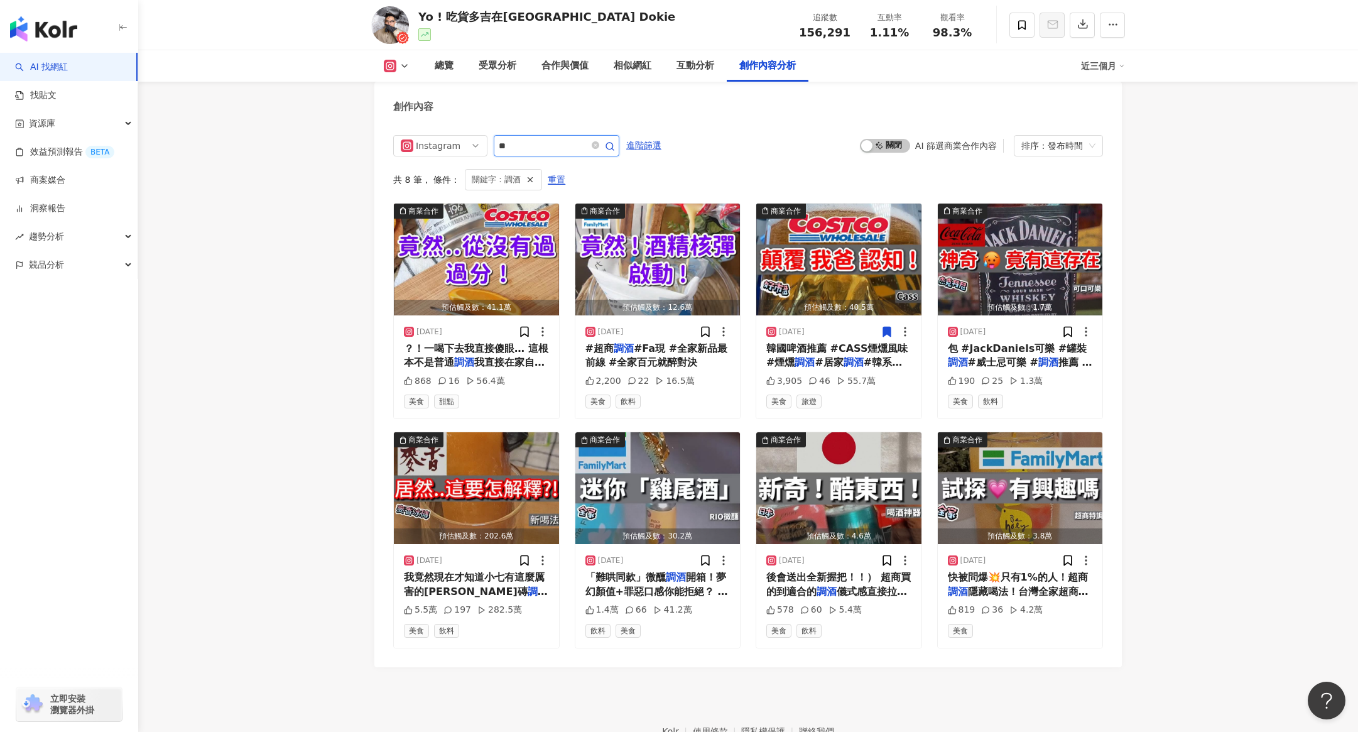
type input "*"
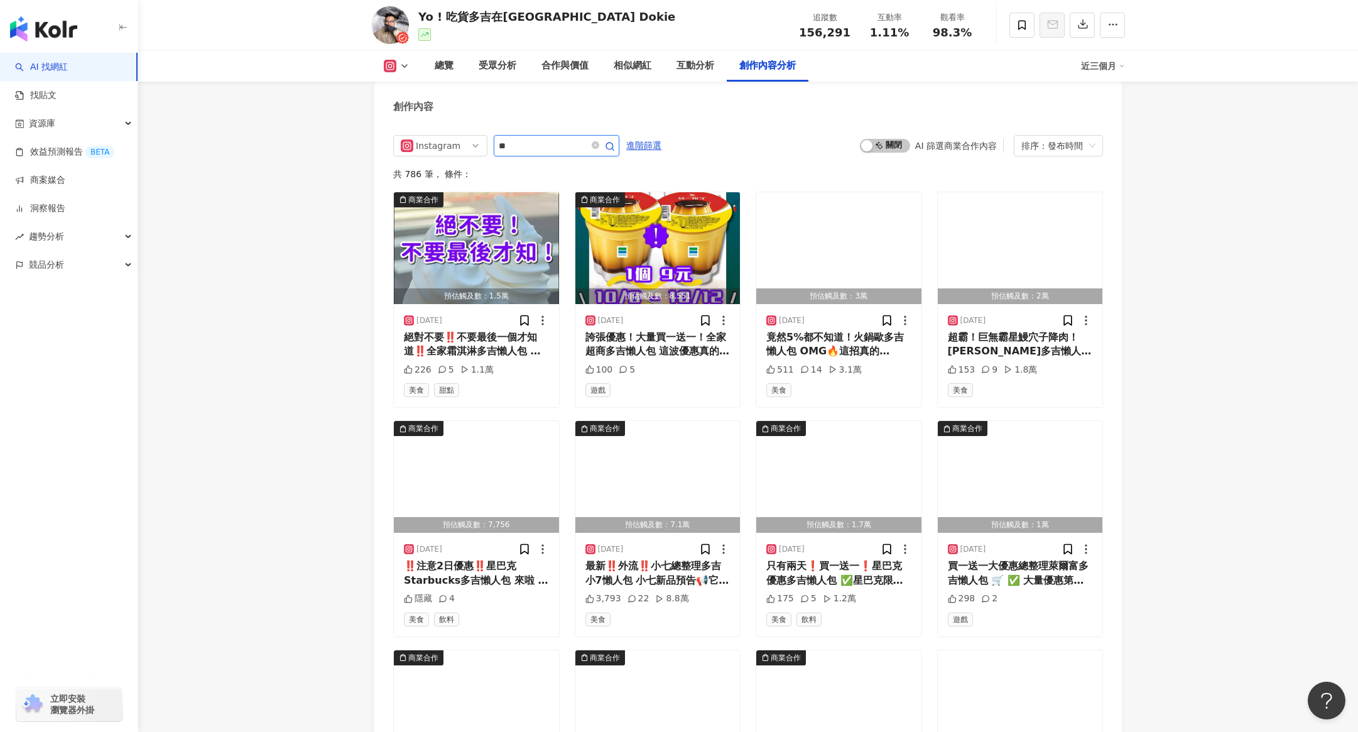
type input "*"
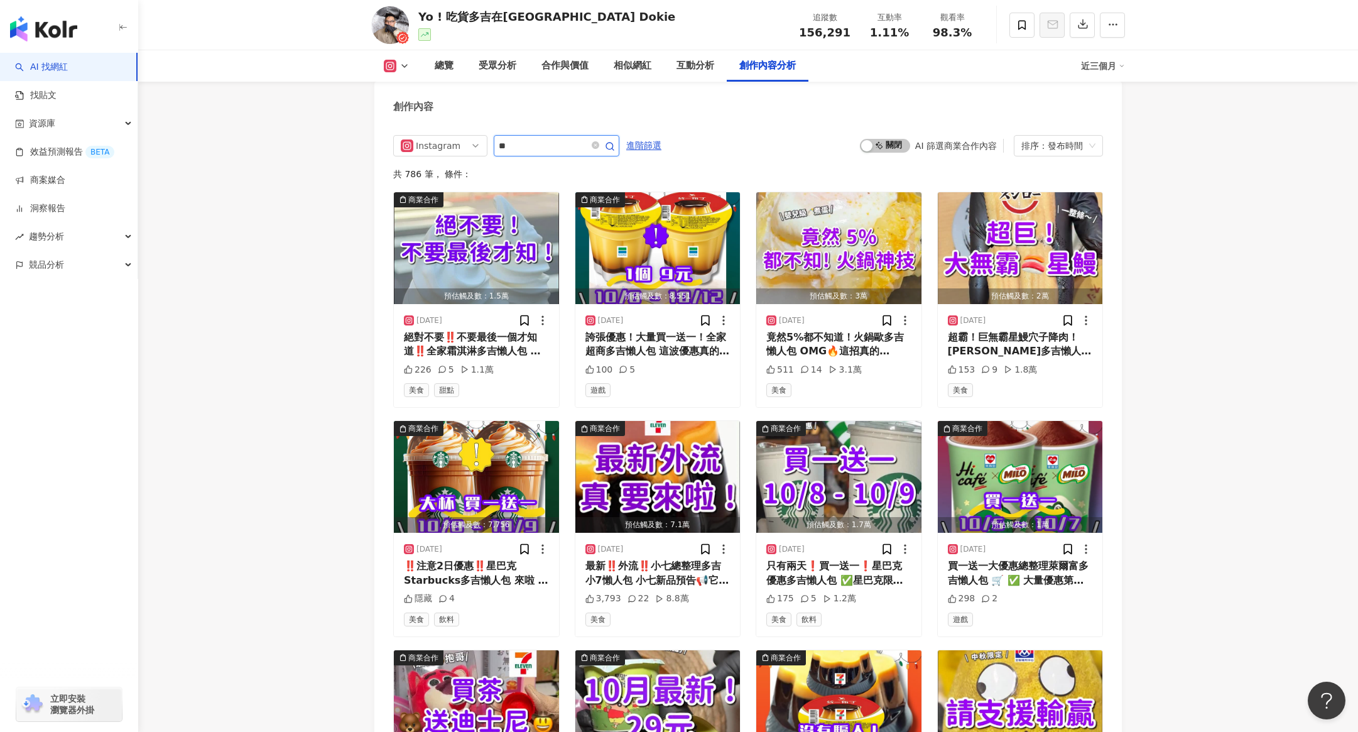
type input "*"
type input "**"
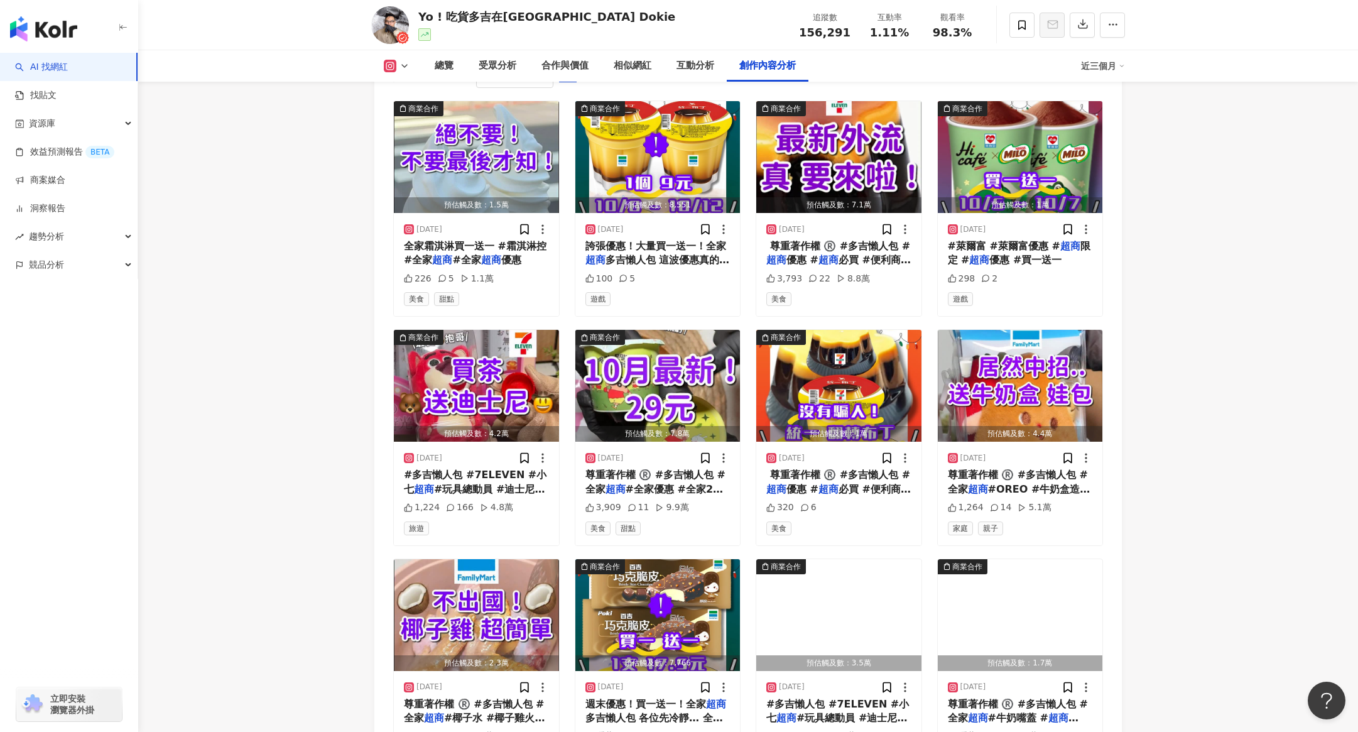
scroll to position [3957, 0]
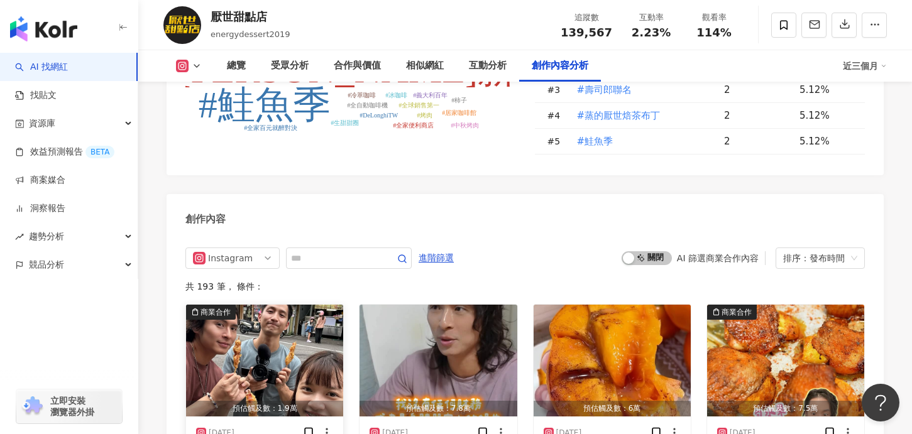
scroll to position [3771, 0]
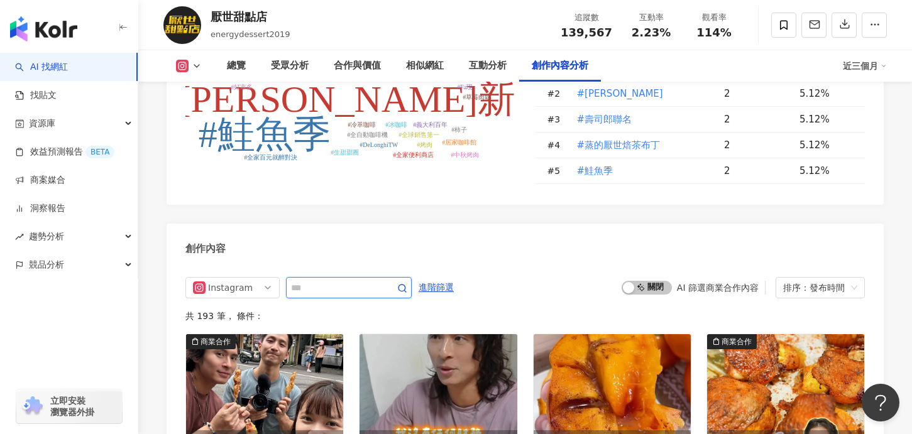
click at [369, 280] on input "text" at bounding box center [335, 287] width 88 height 15
type input "**"
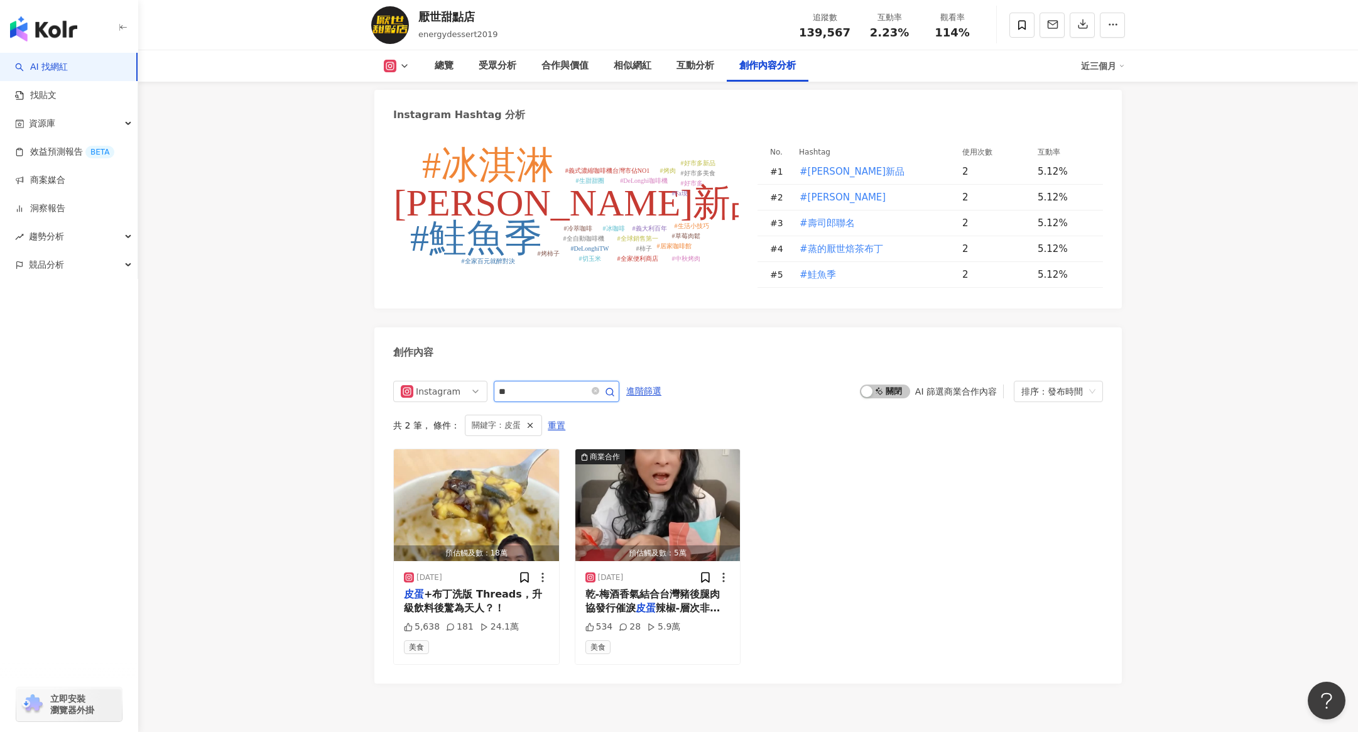
scroll to position [3638, 0]
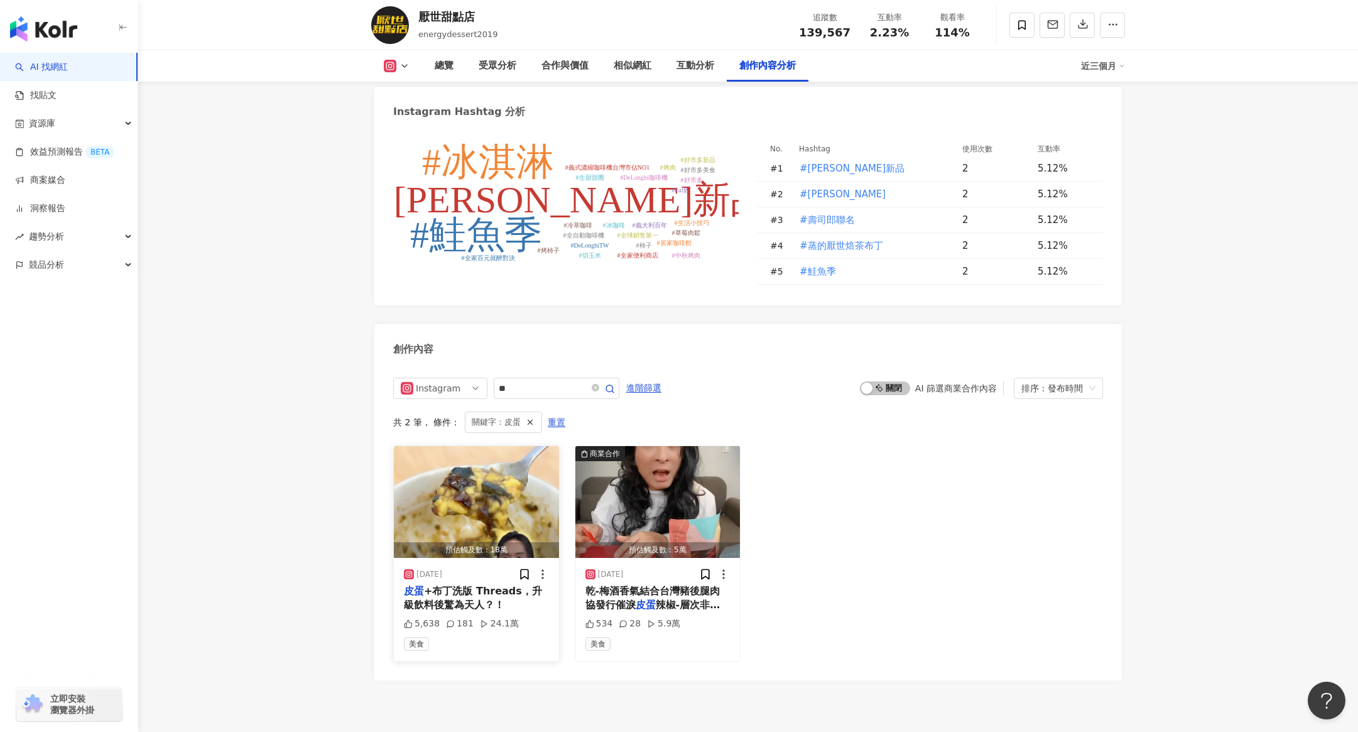
click at [496, 434] on img "button" at bounding box center [476, 502] width 165 height 112
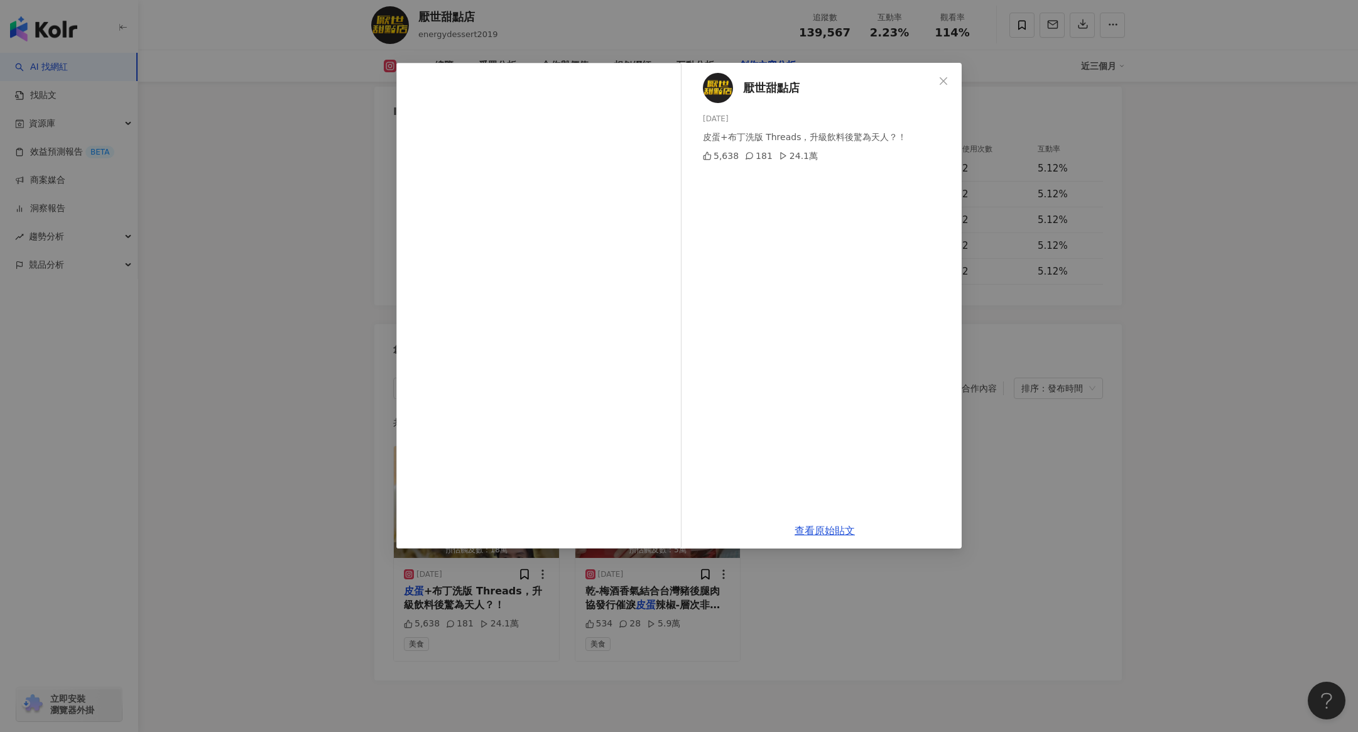
click at [756, 146] on div "厭世甜點店 2025/9/30 皮蛋+布丁洗版 Threads，升級飲料後驚為天人？！ 5,638 181 24.1萬" at bounding box center [825, 288] width 274 height 450
click at [753, 156] on div "181" at bounding box center [759, 156] width 28 height 14
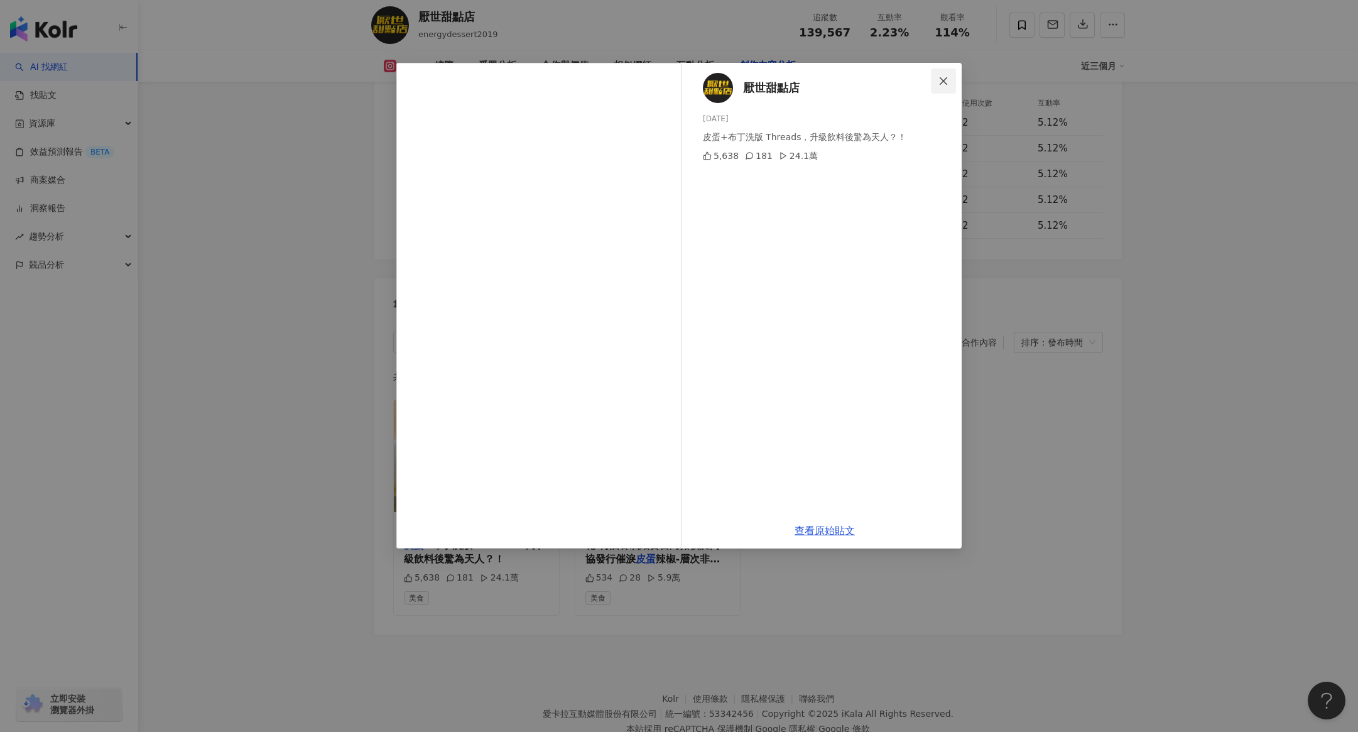
click at [911, 77] on icon "close" at bounding box center [944, 81] width 10 height 10
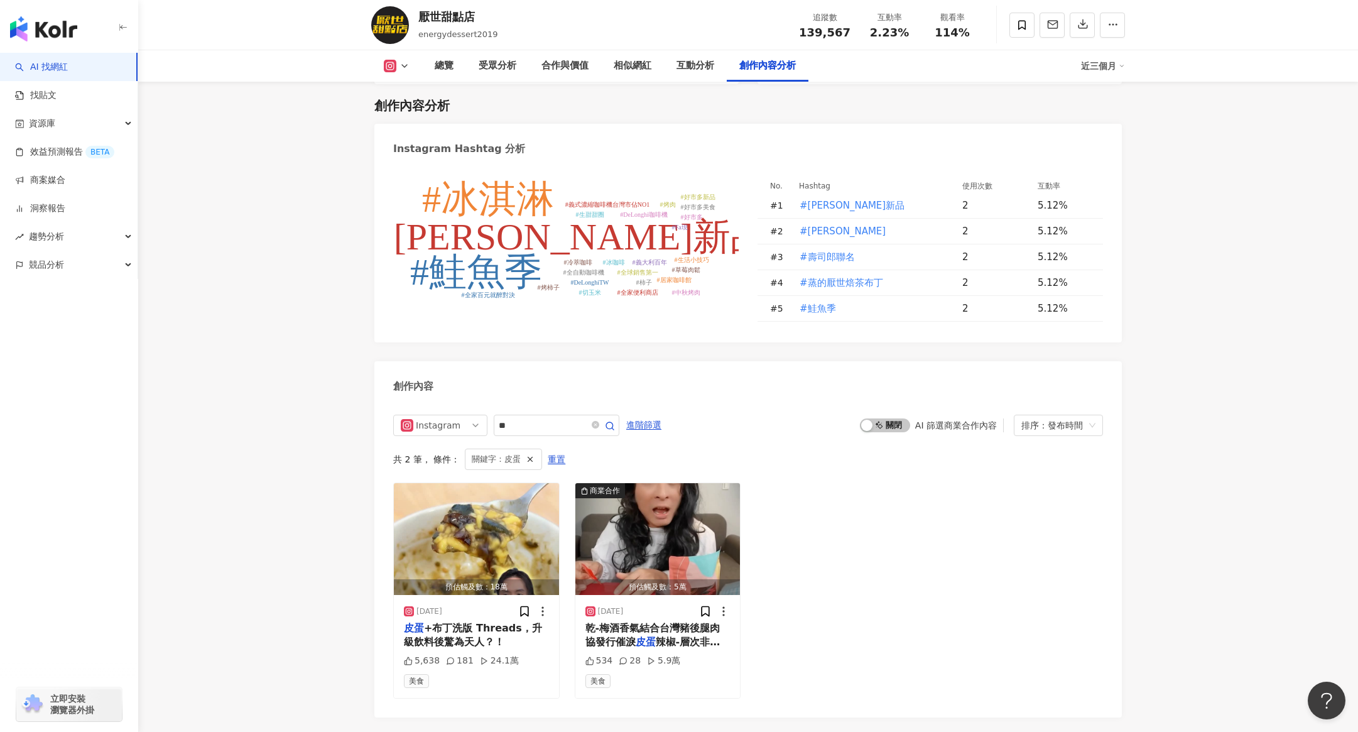
scroll to position [3602, 0]
click at [605, 417] on span at bounding box center [601, 424] width 25 height 15
click at [594, 417] on span at bounding box center [601, 424] width 25 height 15
click at [598, 420] on icon "close-circle" at bounding box center [596, 424] width 8 height 8
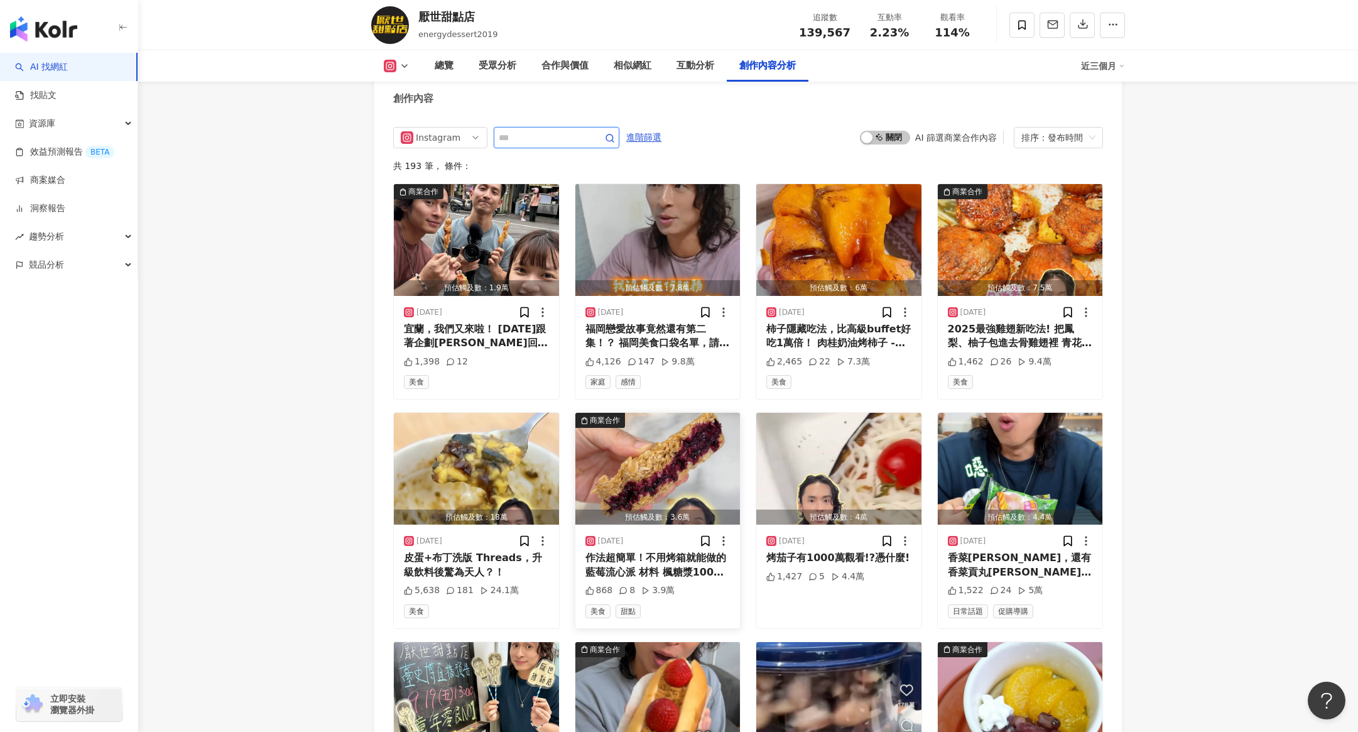
scroll to position [3892, 0]
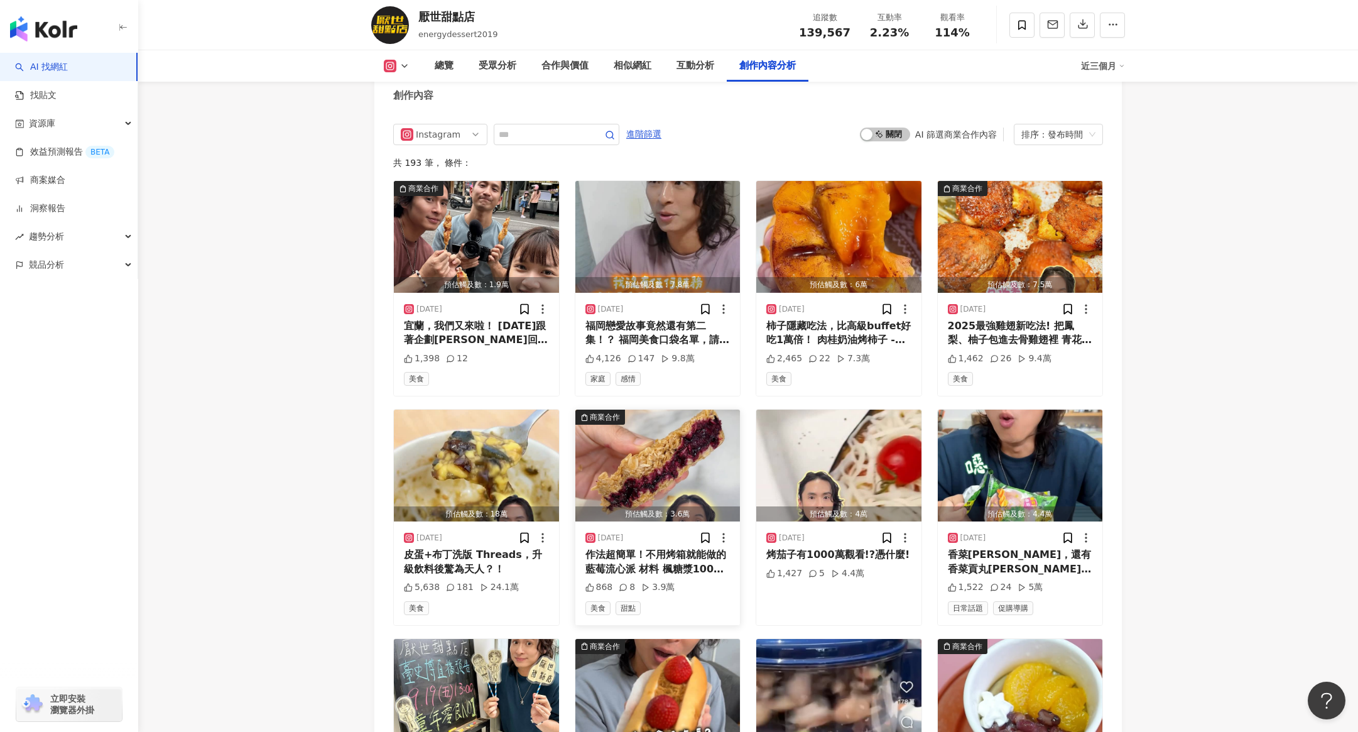
click at [666, 434] on img "button" at bounding box center [658, 466] width 165 height 112
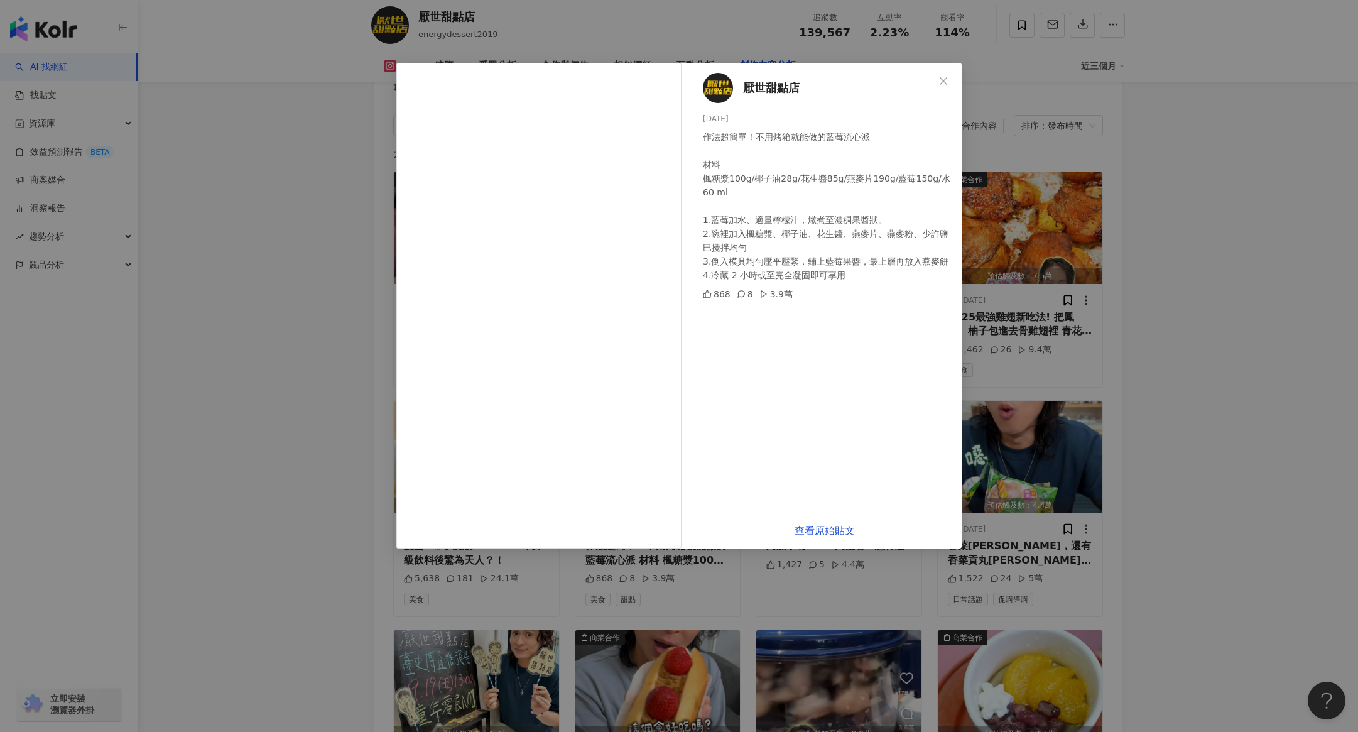
scroll to position [3902, 0]
click at [911, 82] on icon "close" at bounding box center [944, 81] width 10 height 10
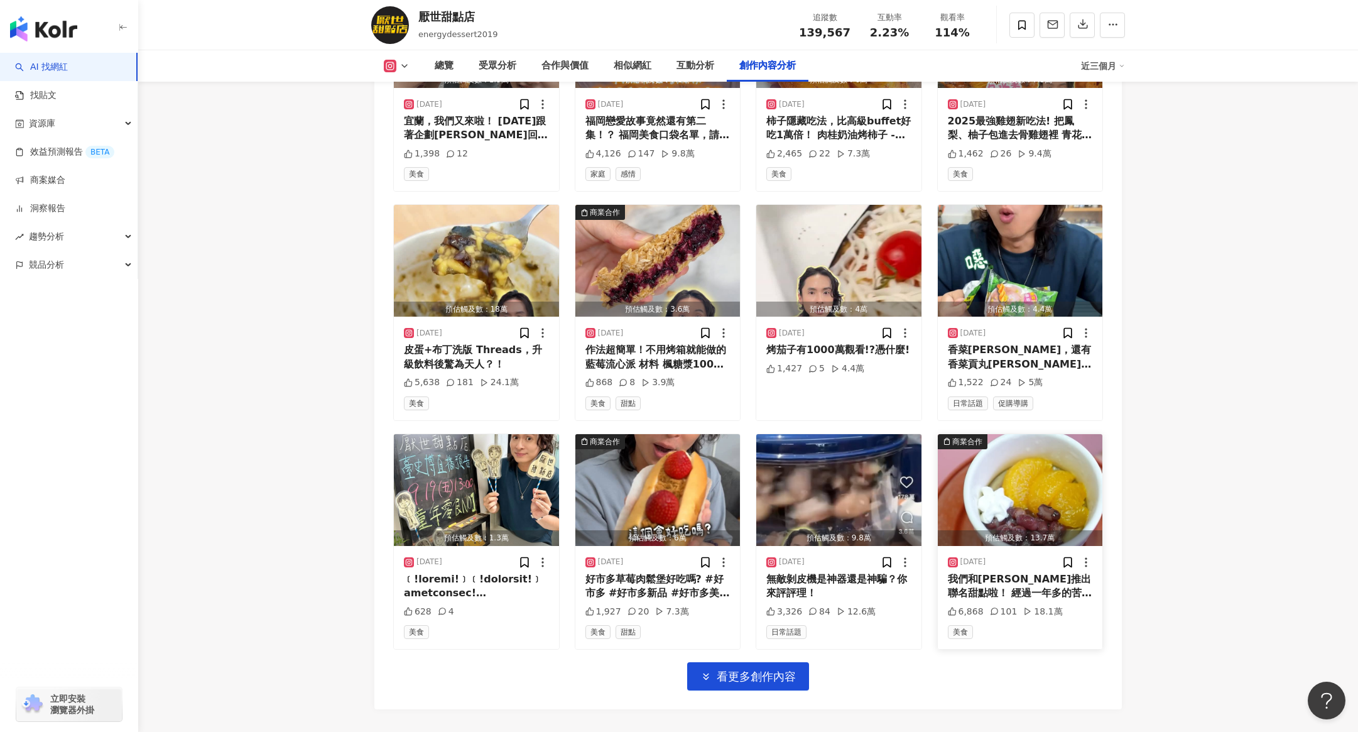
scroll to position [4100, 0]
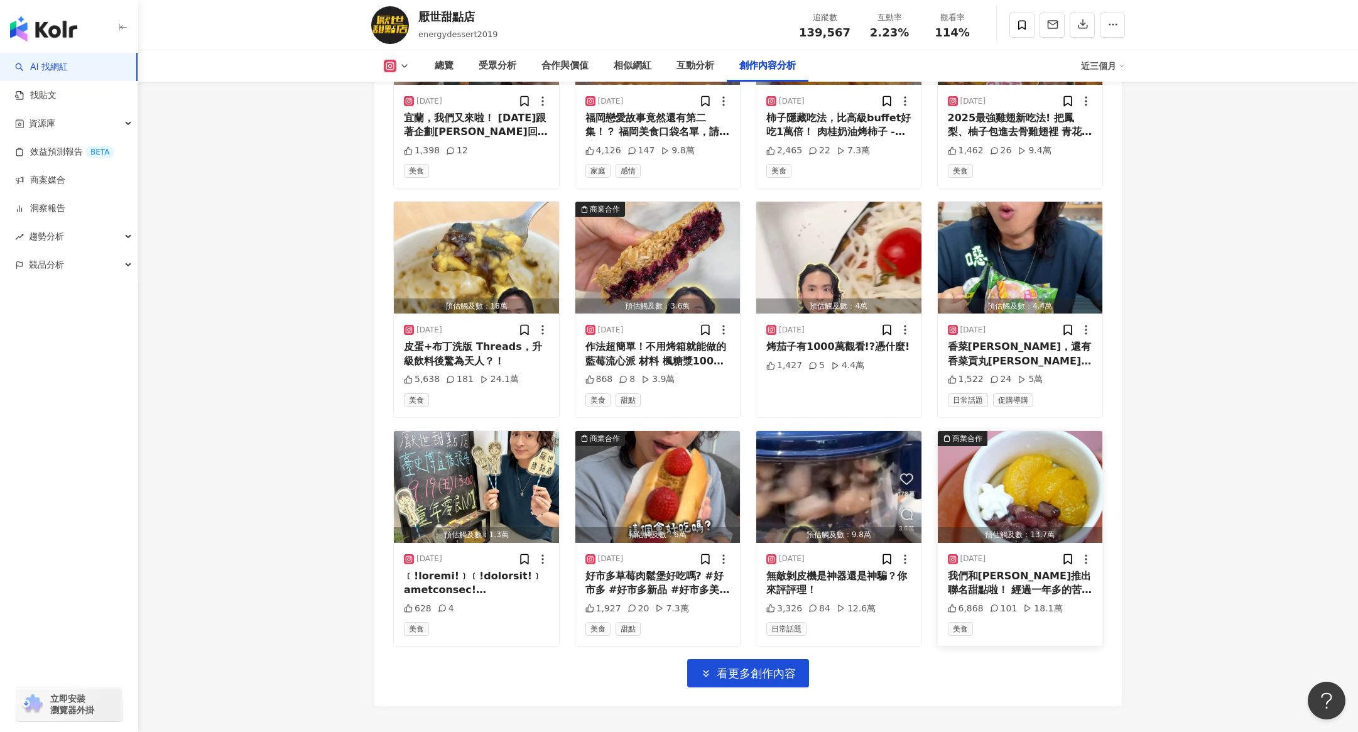
click at [911, 434] on img "button" at bounding box center [1020, 487] width 165 height 112
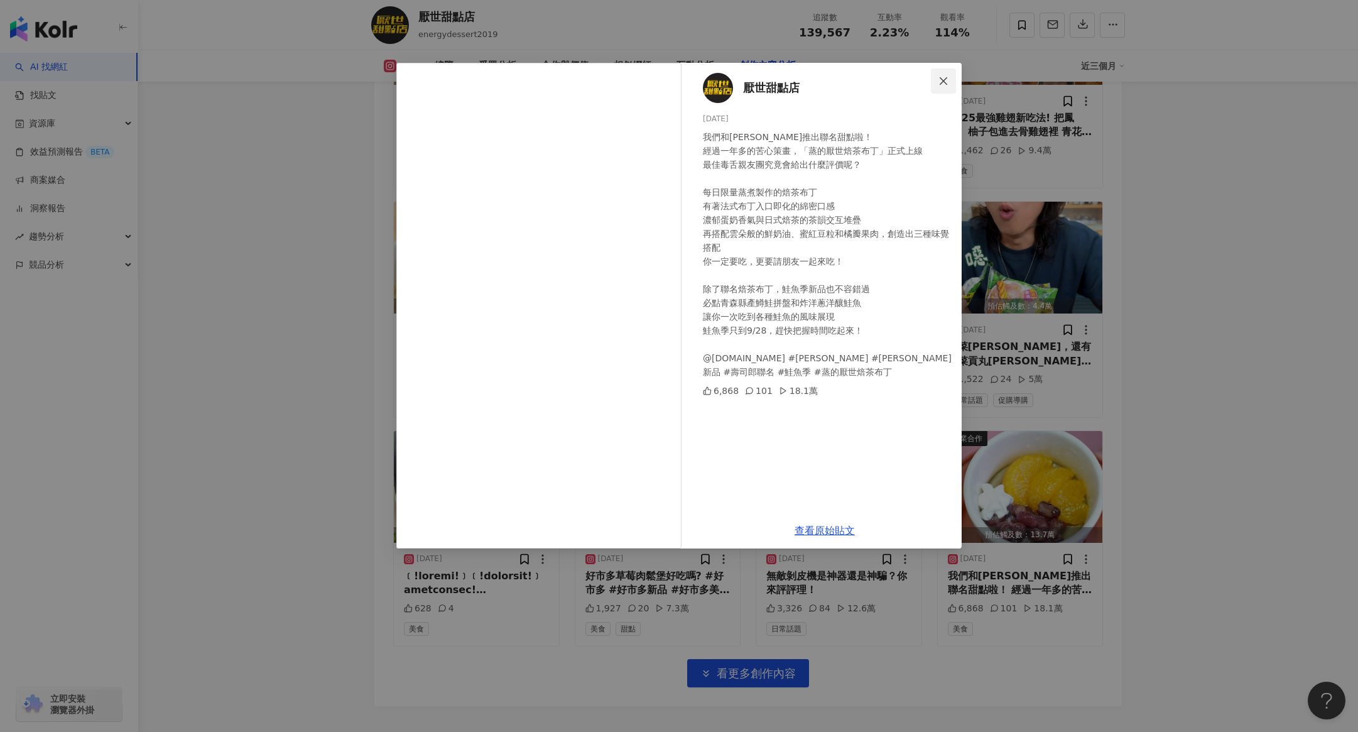
click at [911, 82] on icon "close" at bounding box center [944, 81] width 10 height 10
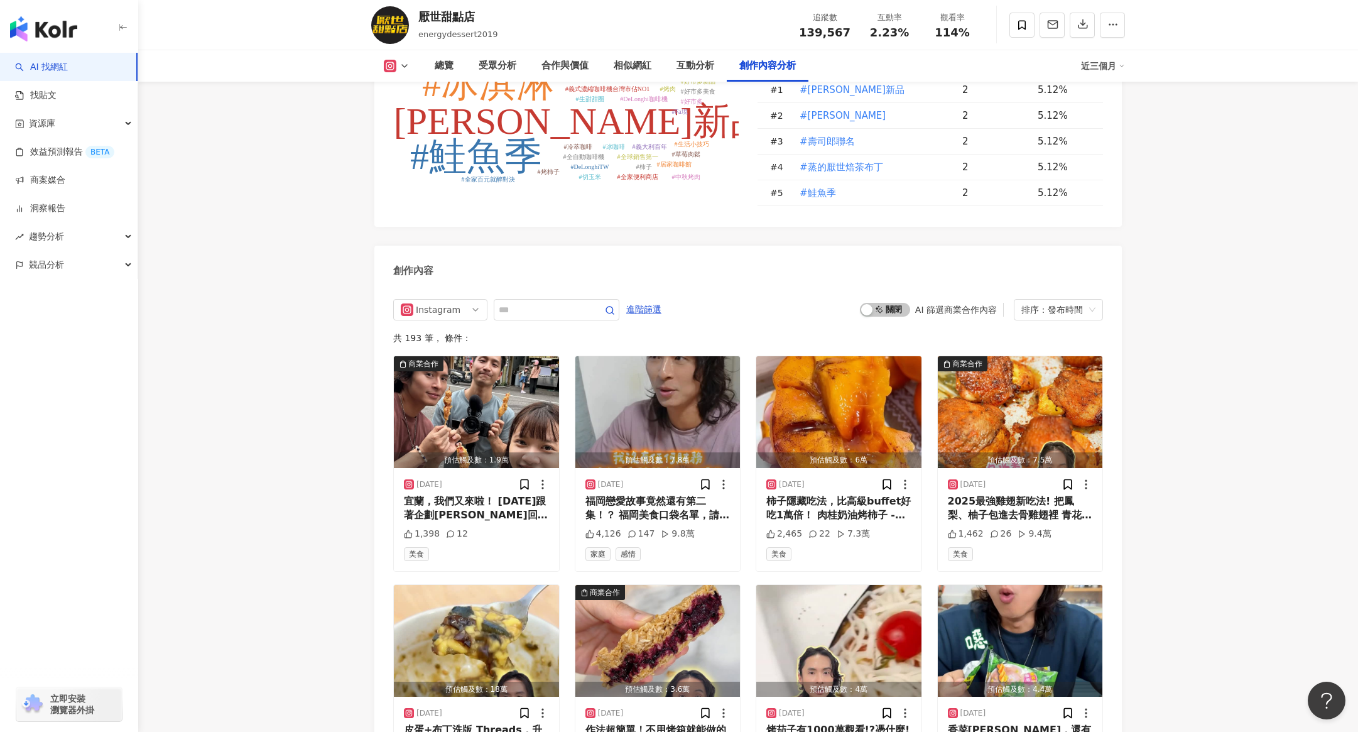
scroll to position [3715, 0]
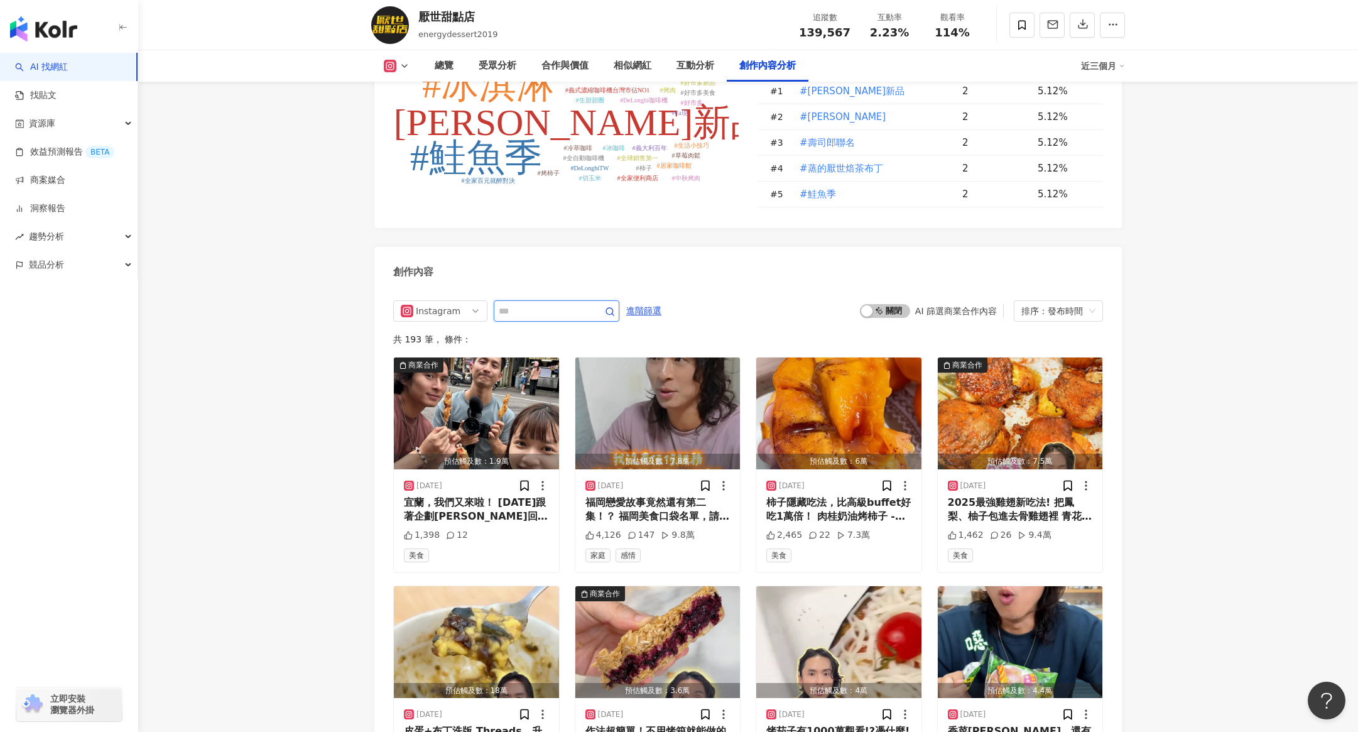
click at [545, 303] on input "text" at bounding box center [543, 310] width 88 height 15
type input "**"
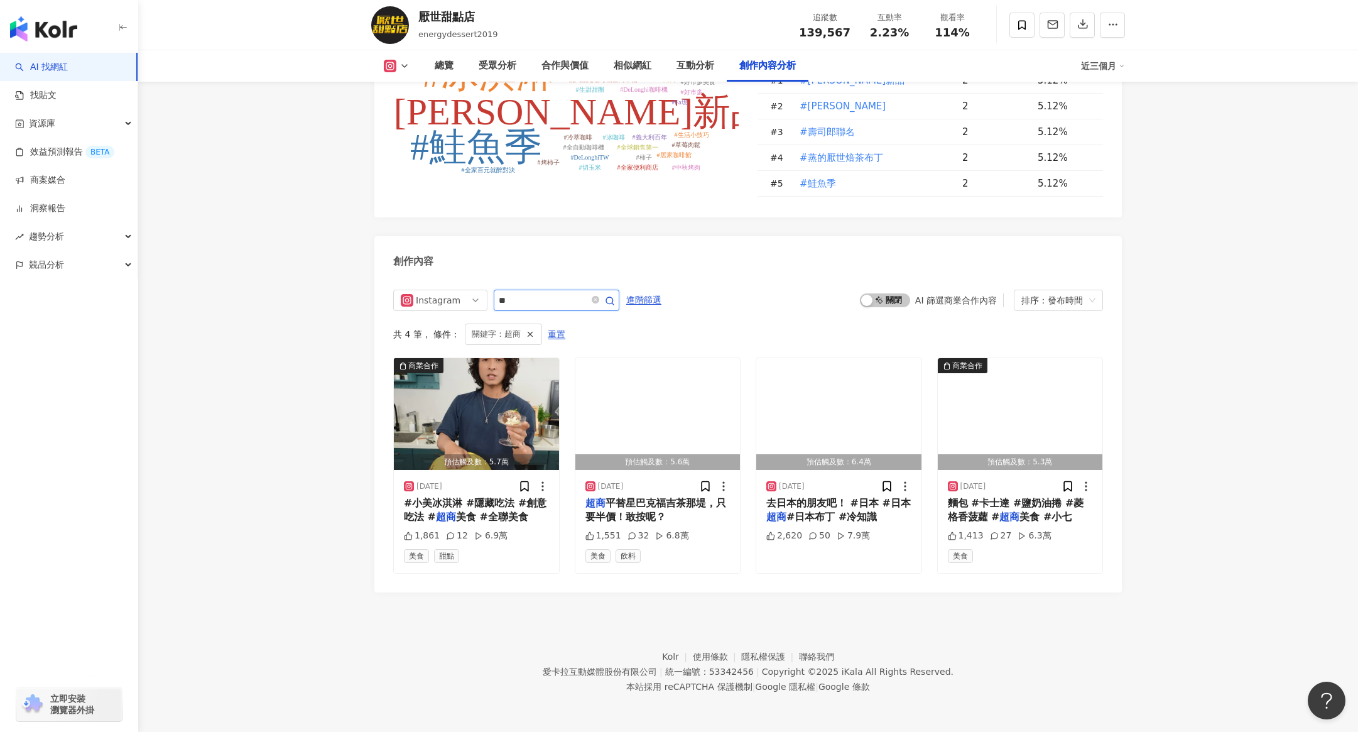
scroll to position [3684, 0]
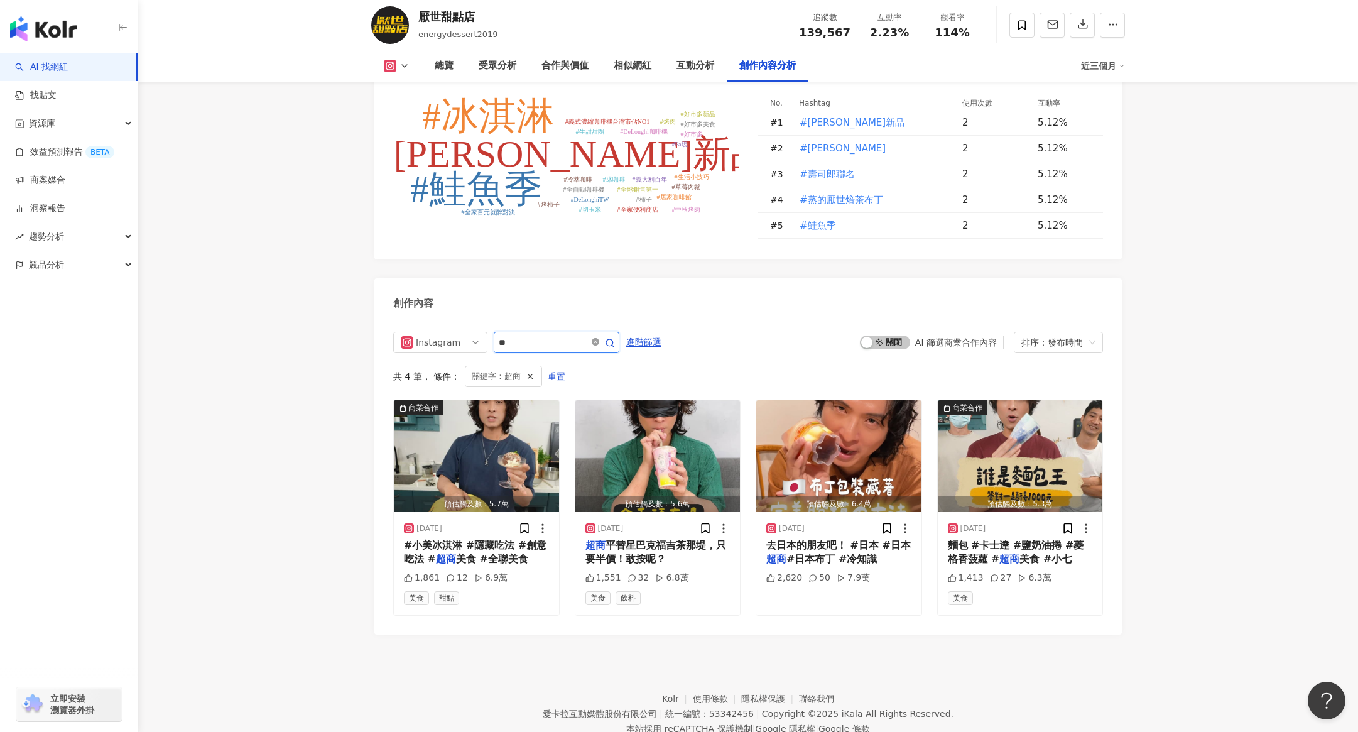
click at [599, 338] on icon "close-circle" at bounding box center [596, 342] width 8 height 8
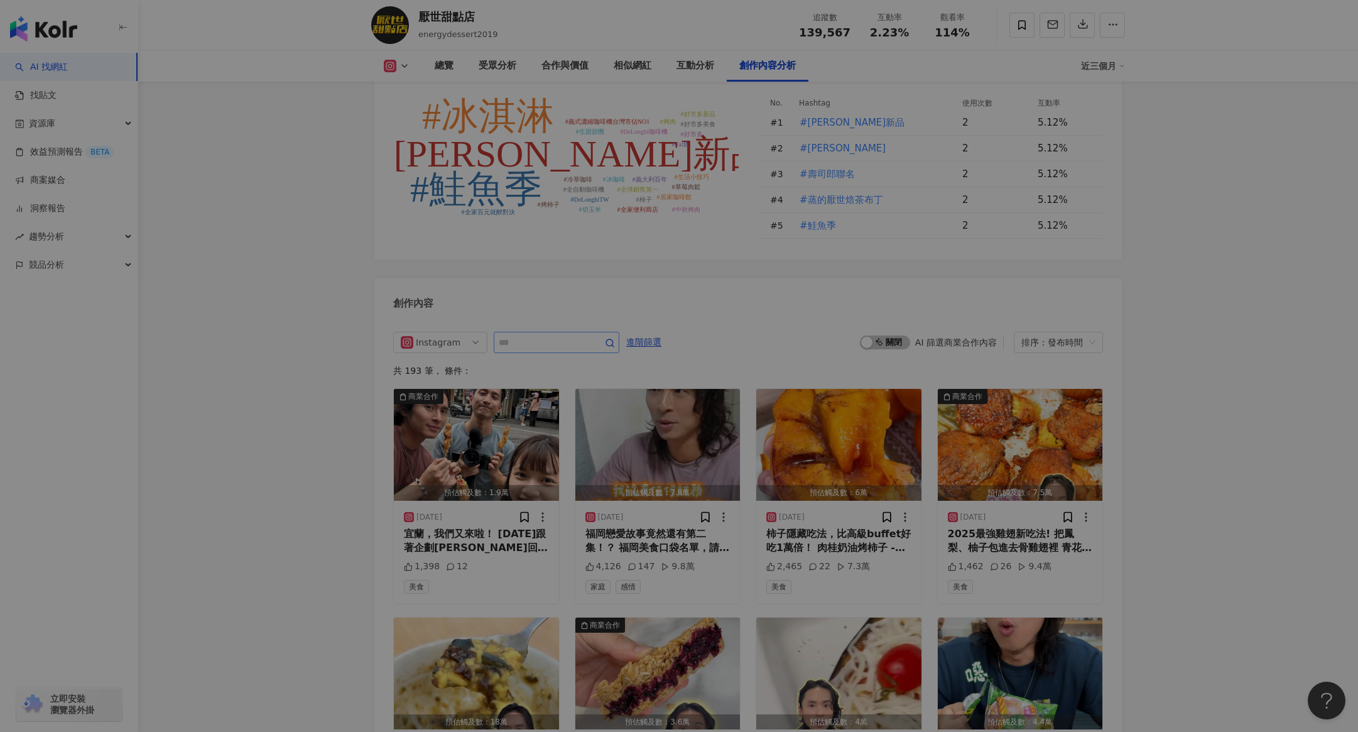
scroll to position [3838, 0]
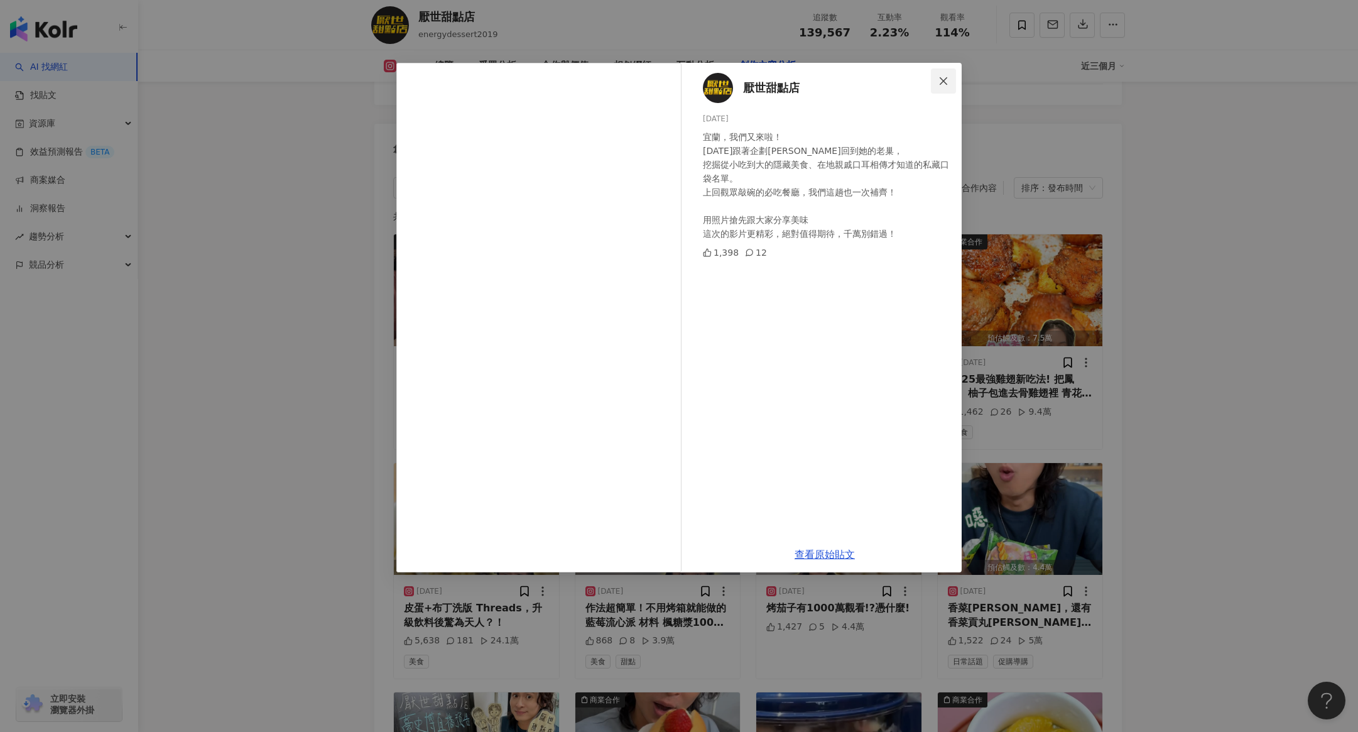
click at [911, 85] on icon "close" at bounding box center [944, 81] width 10 height 10
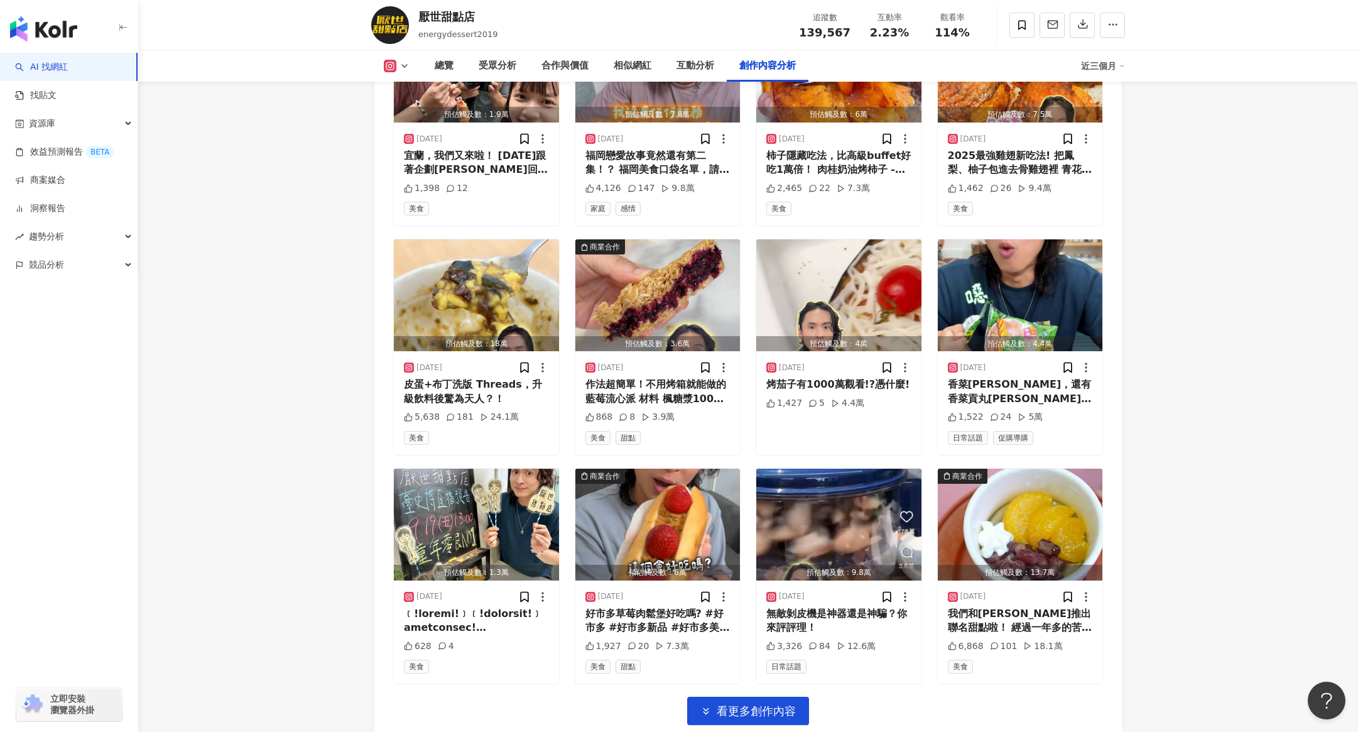
scroll to position [4095, 0]
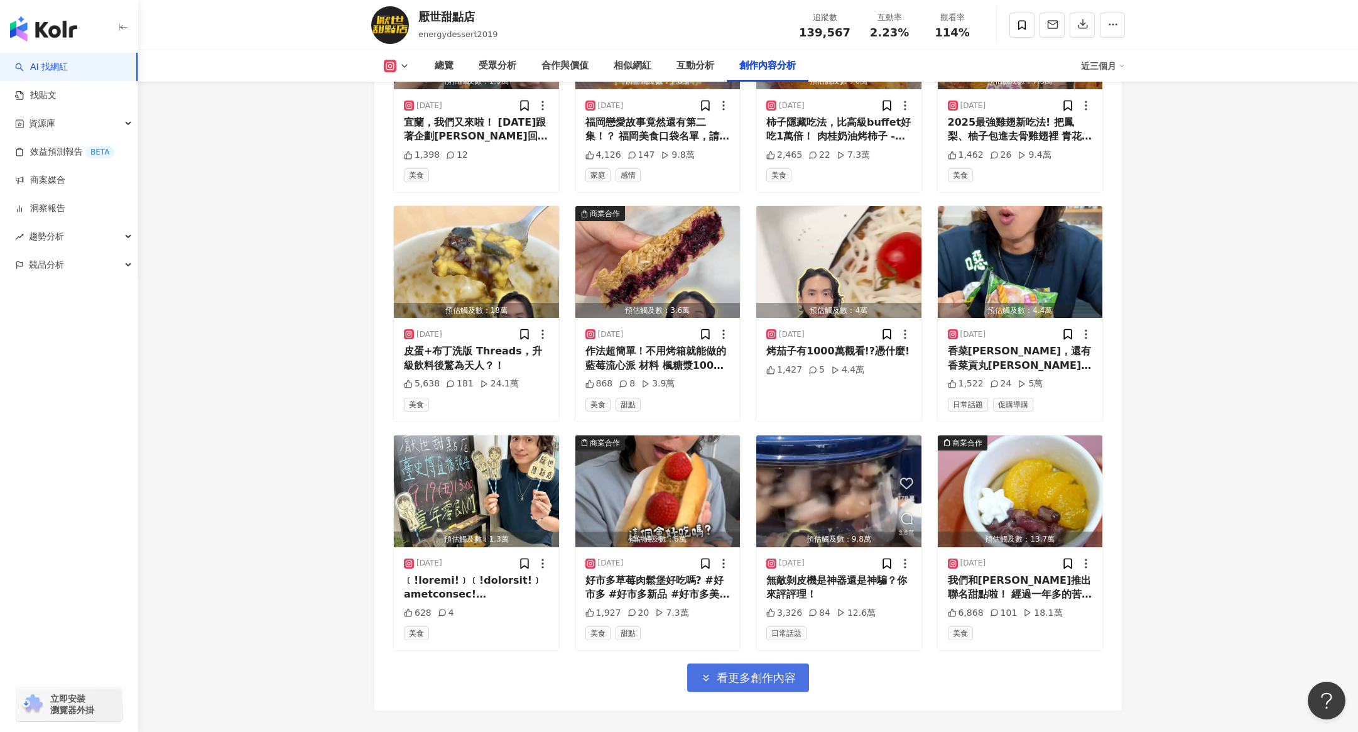
click at [776, 434] on span "看更多創作內容" at bounding box center [756, 678] width 79 height 14
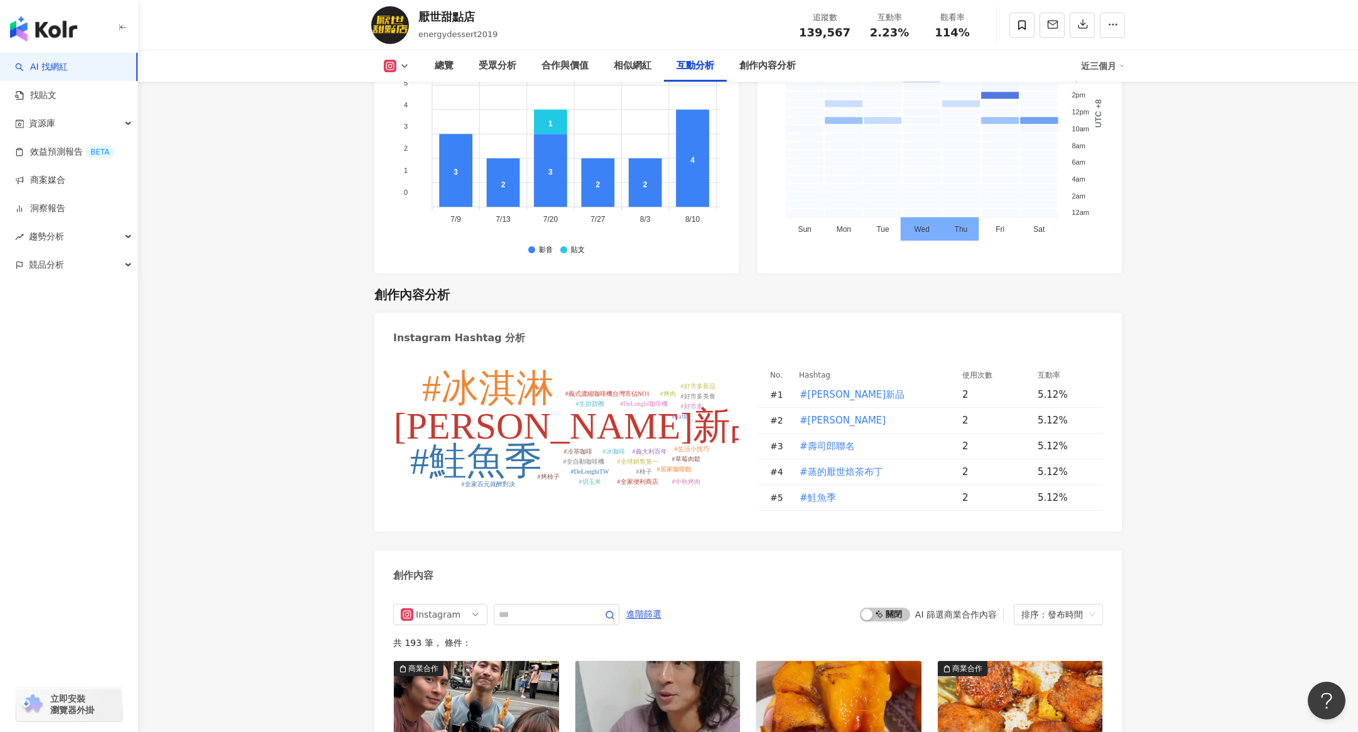
scroll to position [3495, 0]
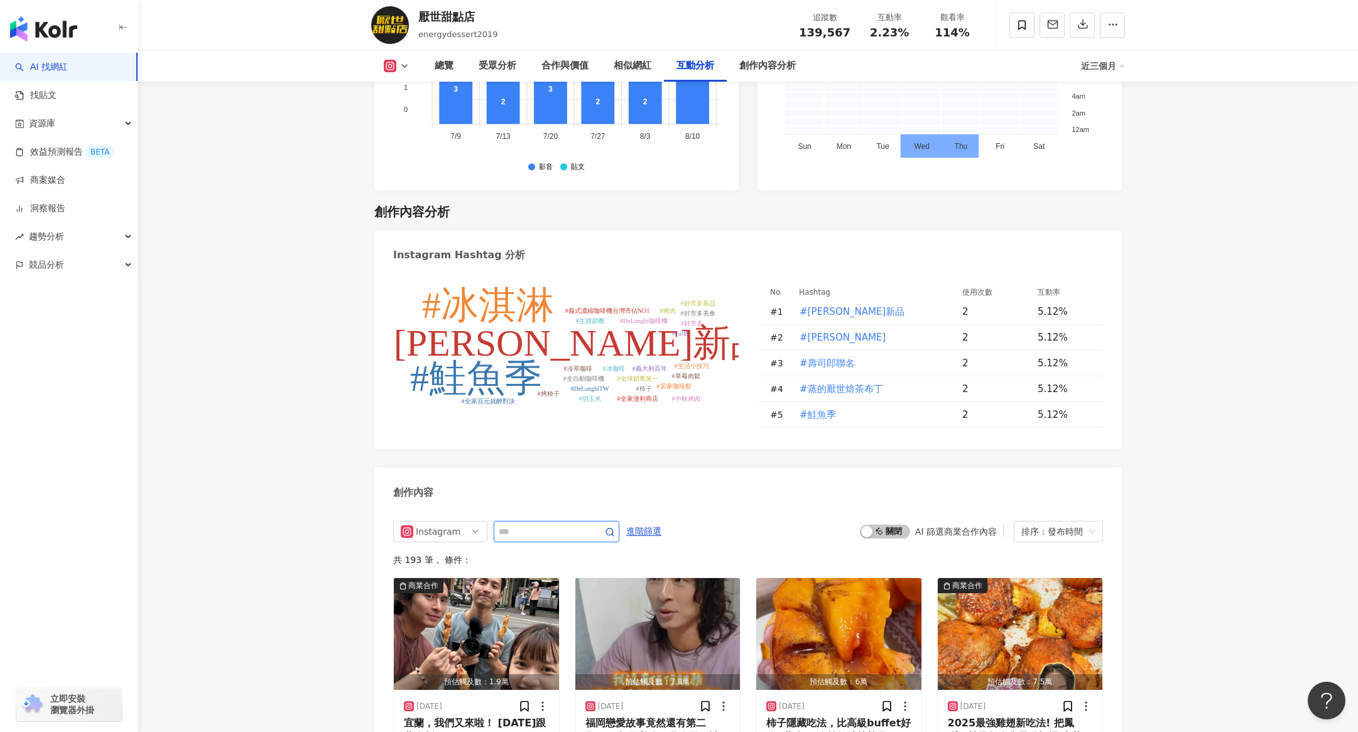
click at [563, 434] on input "text" at bounding box center [543, 531] width 88 height 15
type input "*"
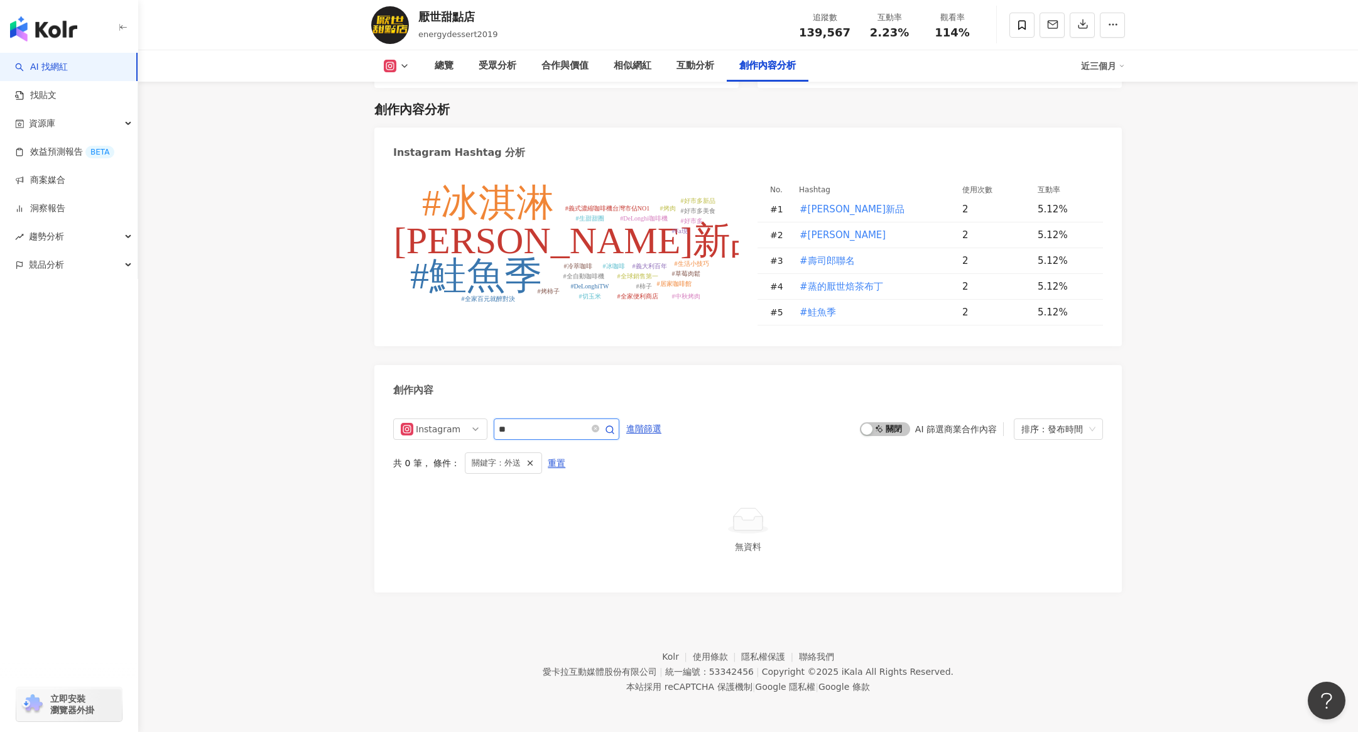
scroll to position [3555, 0]
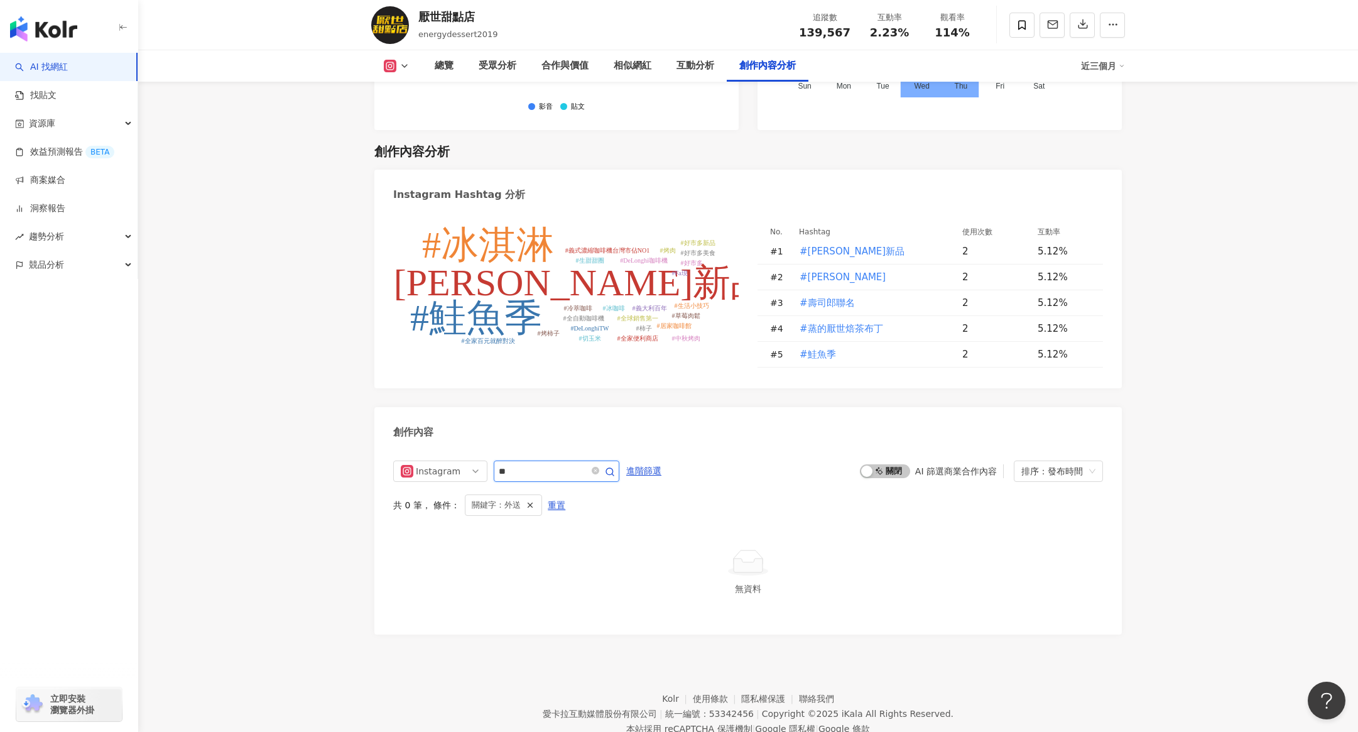
click at [545, 434] on input "**" at bounding box center [543, 471] width 88 height 15
type input "*"
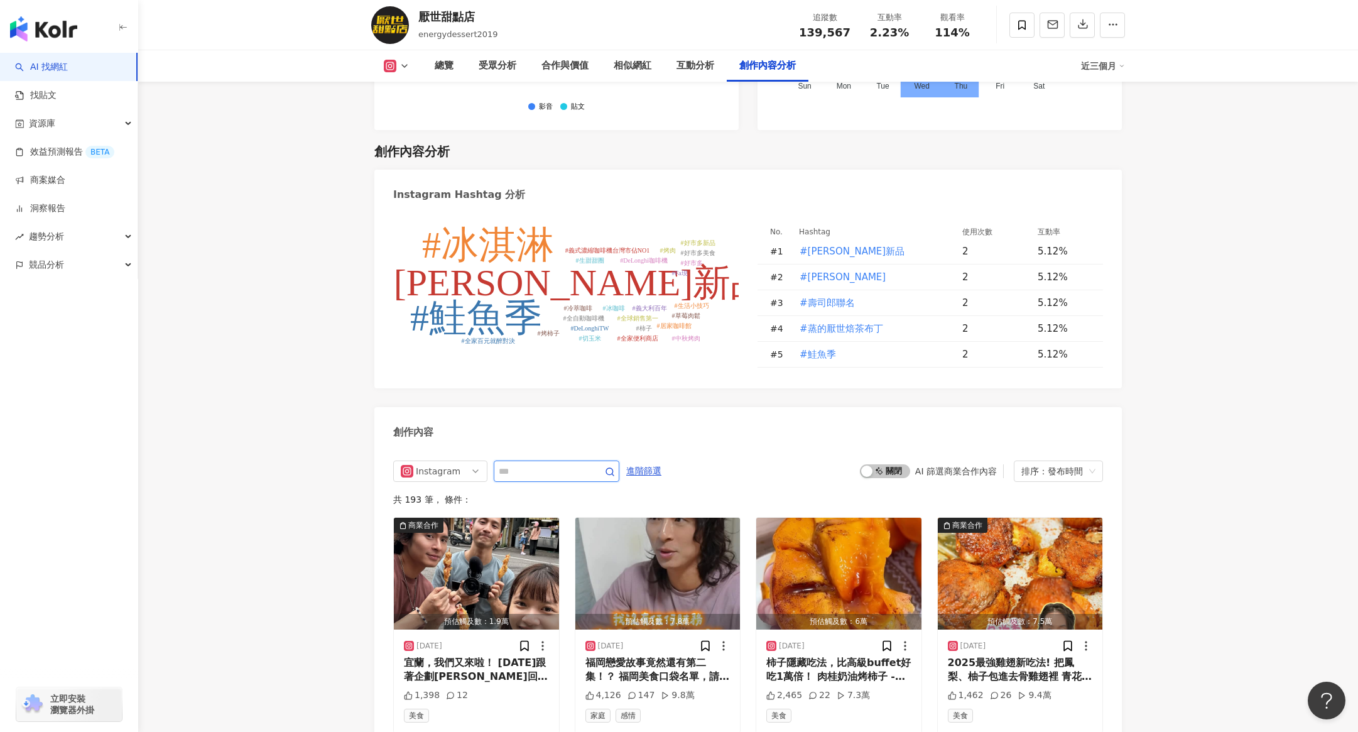
scroll to position [3838, 0]
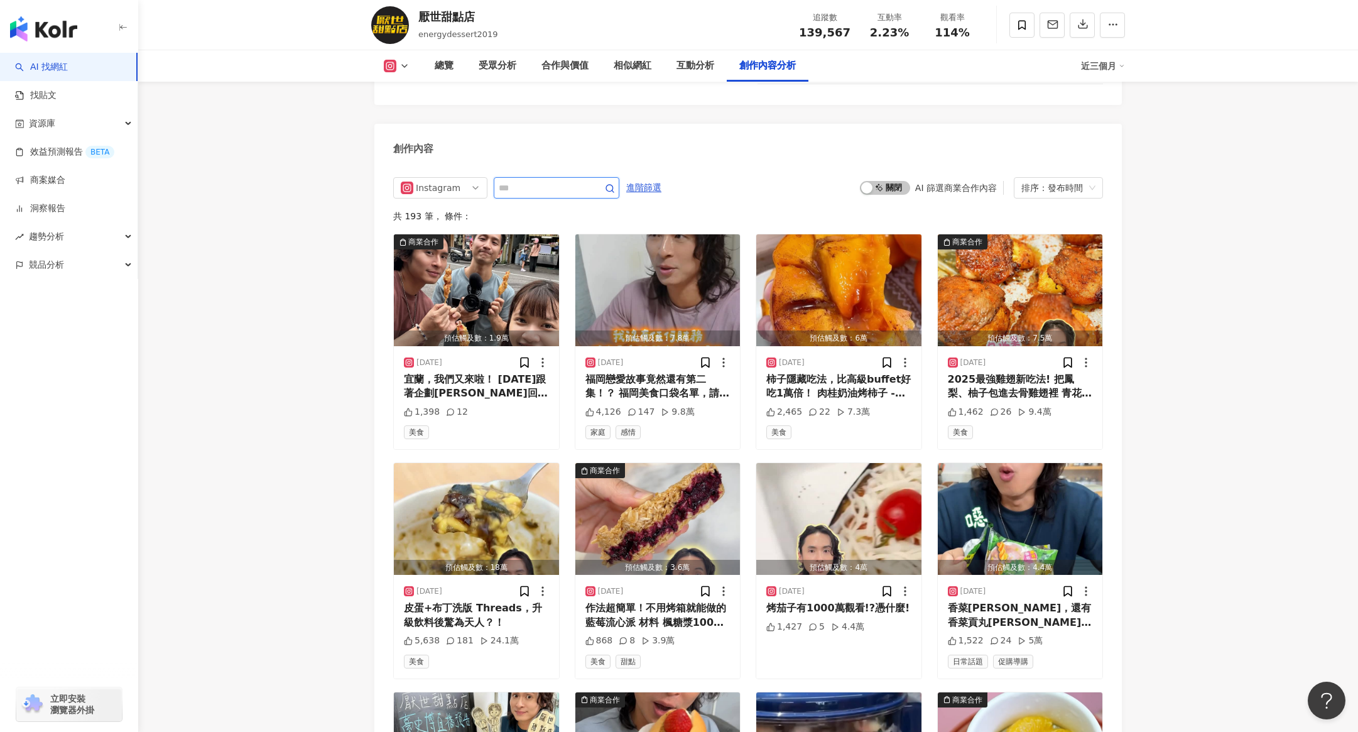
scroll to position [3838, 0]
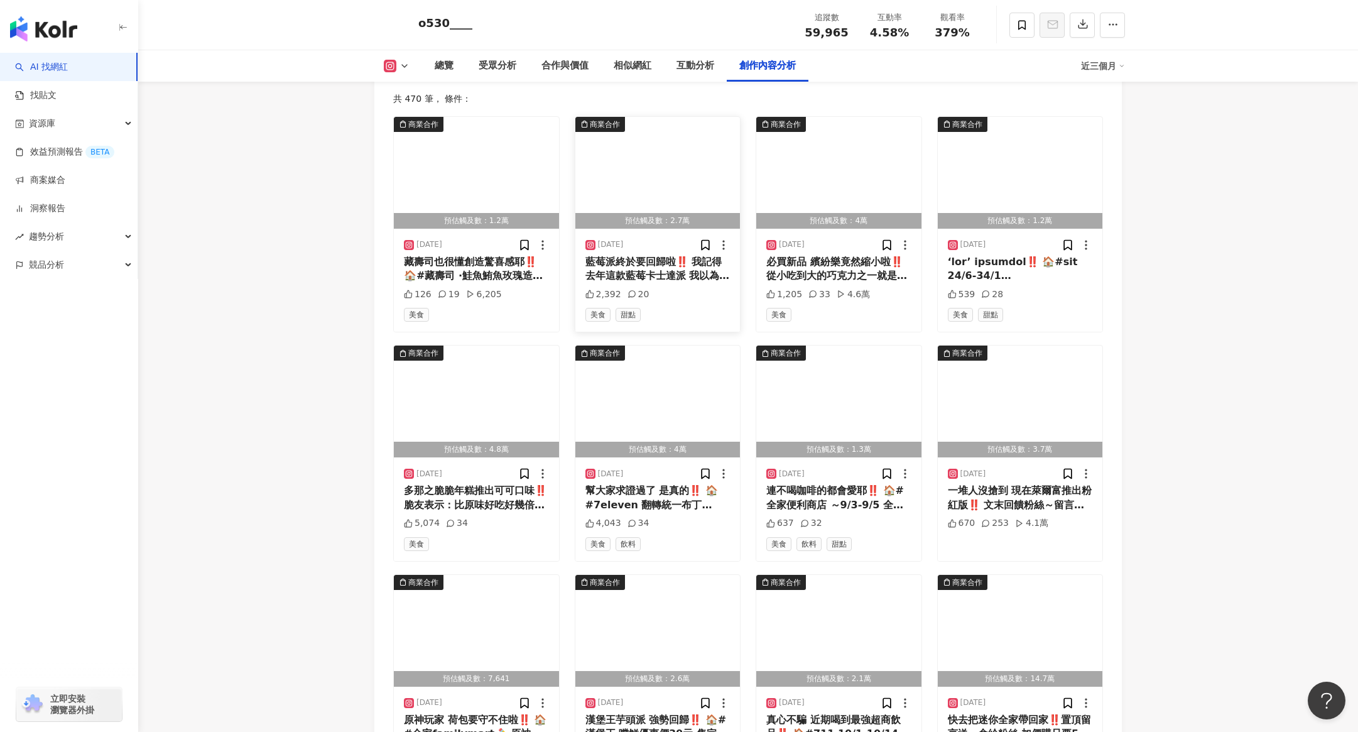
scroll to position [3931, 0]
